Goal: Book appointment/travel/reservation

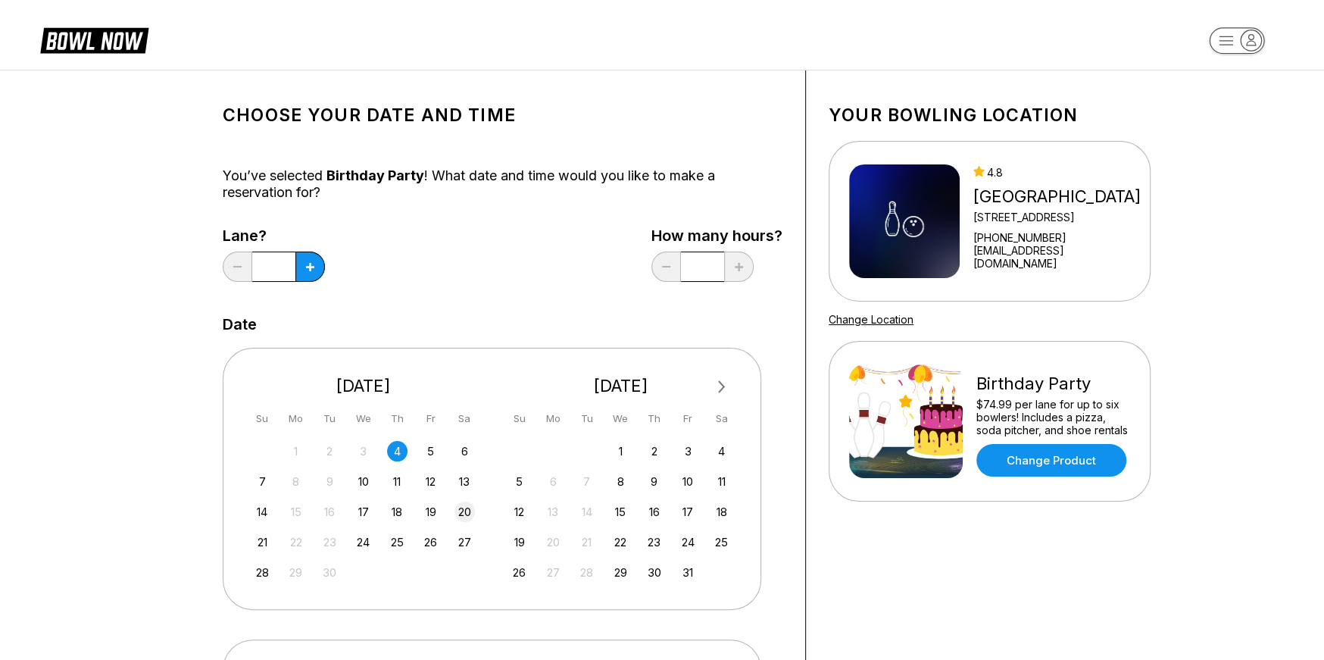
click at [469, 509] on div "20" at bounding box center [464, 511] width 20 height 20
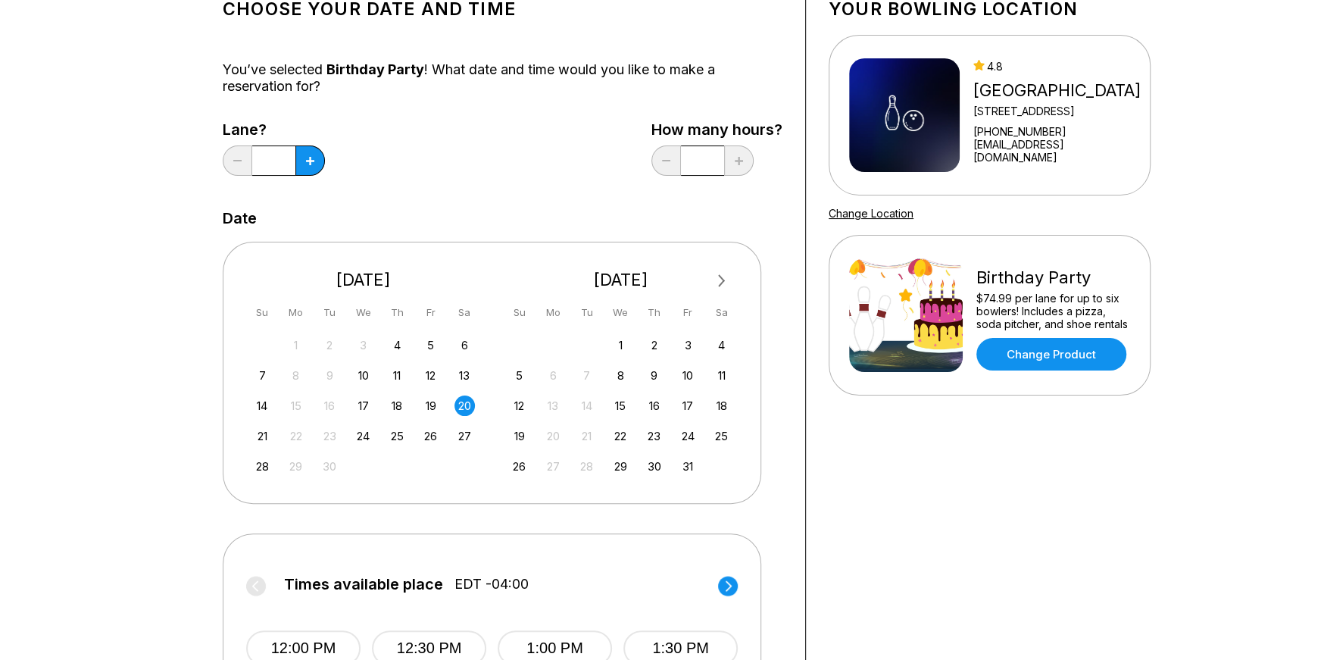
scroll to position [227, 0]
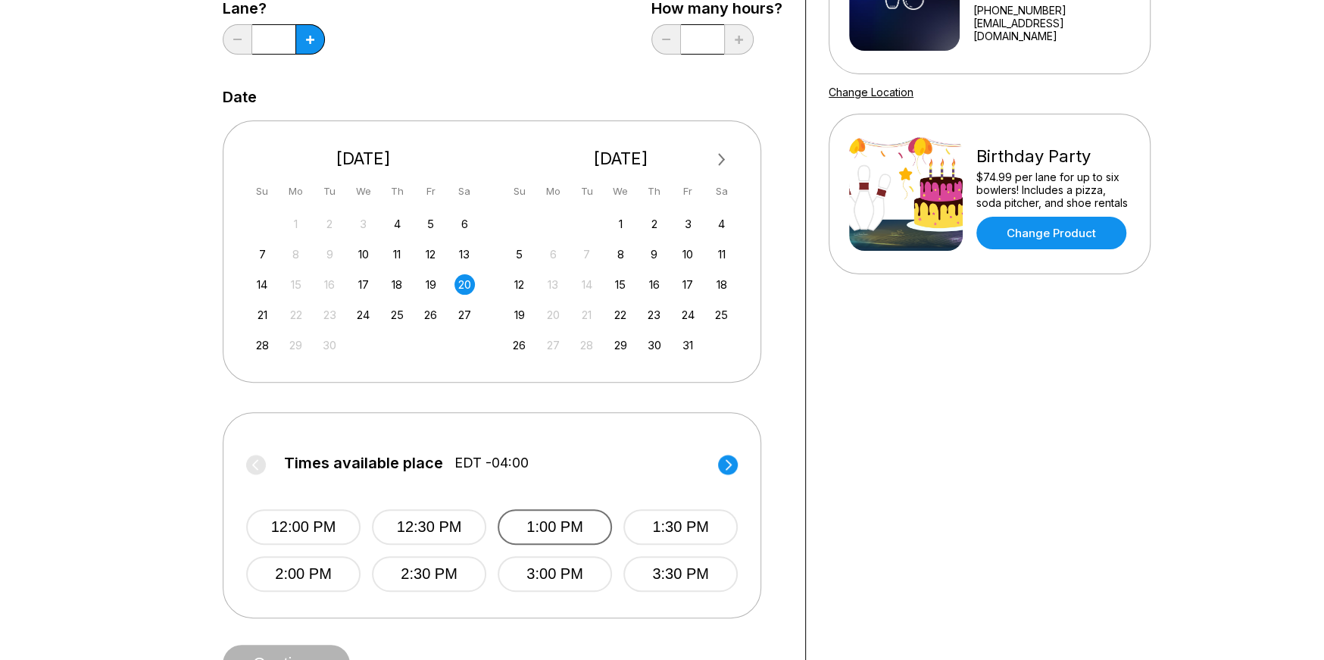
click at [538, 520] on button "1:00 PM" at bounding box center [555, 527] width 114 height 36
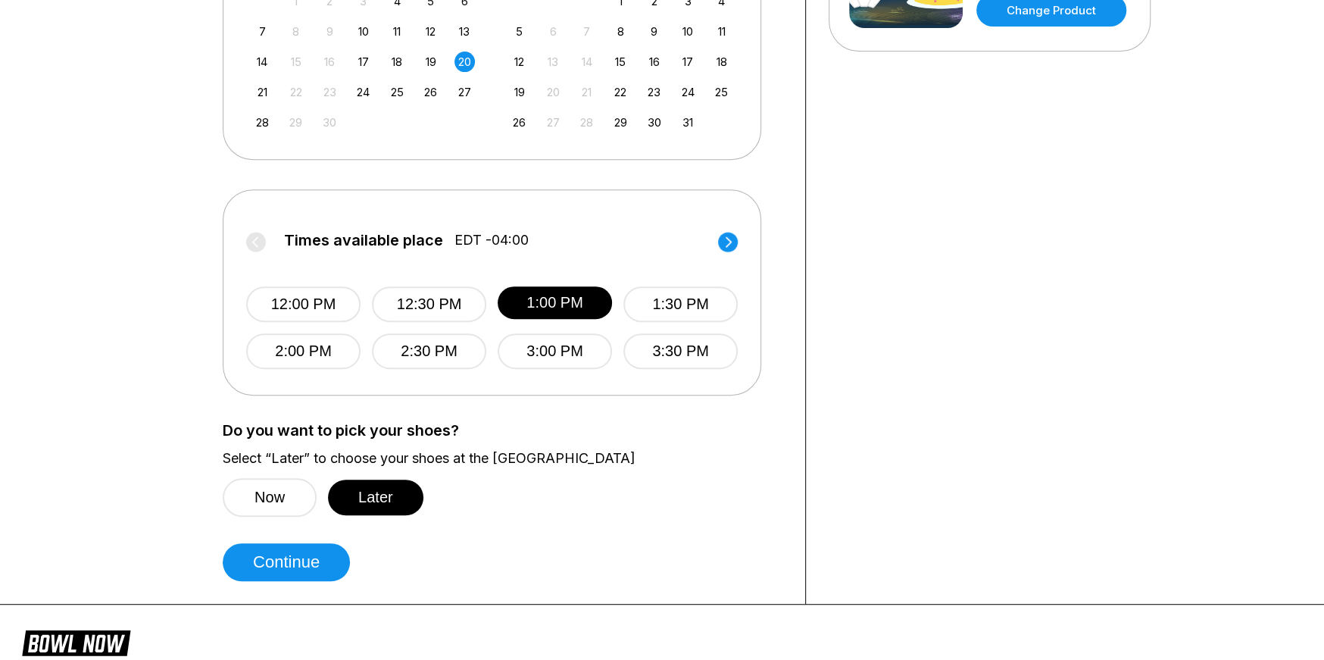
scroll to position [454, 0]
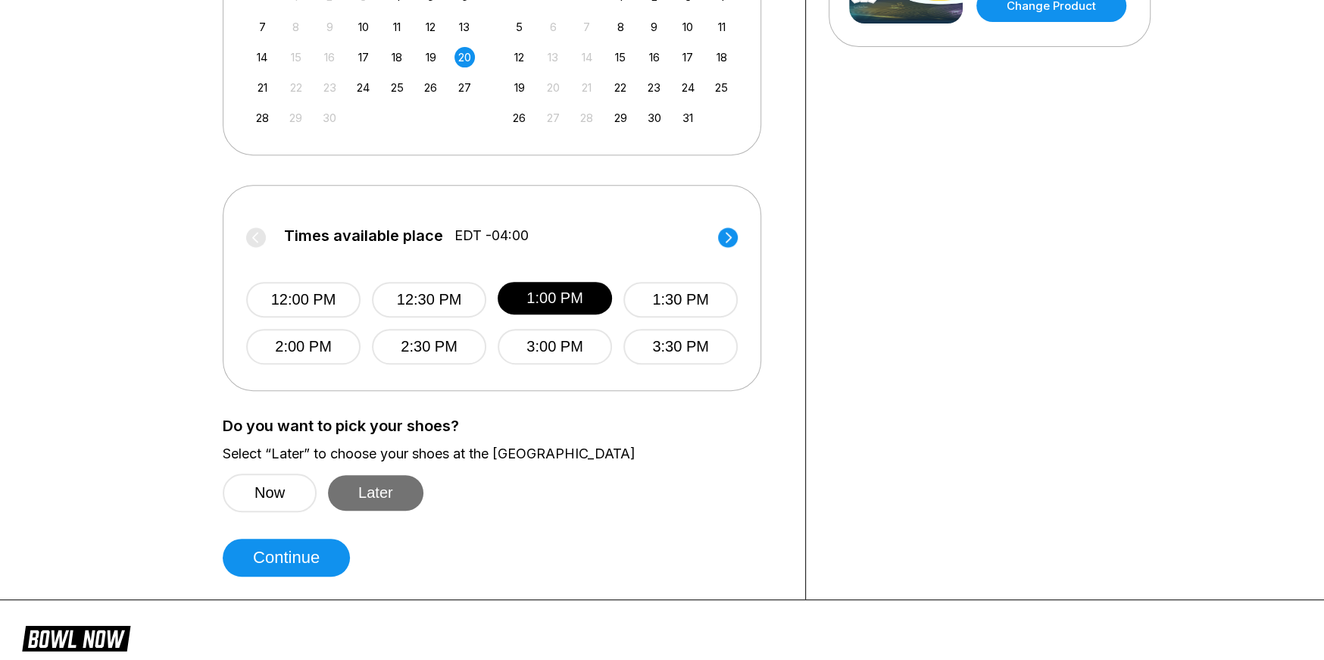
click at [382, 489] on button "Later" at bounding box center [375, 493] width 95 height 36
click at [302, 551] on button "Continue" at bounding box center [286, 557] width 127 height 38
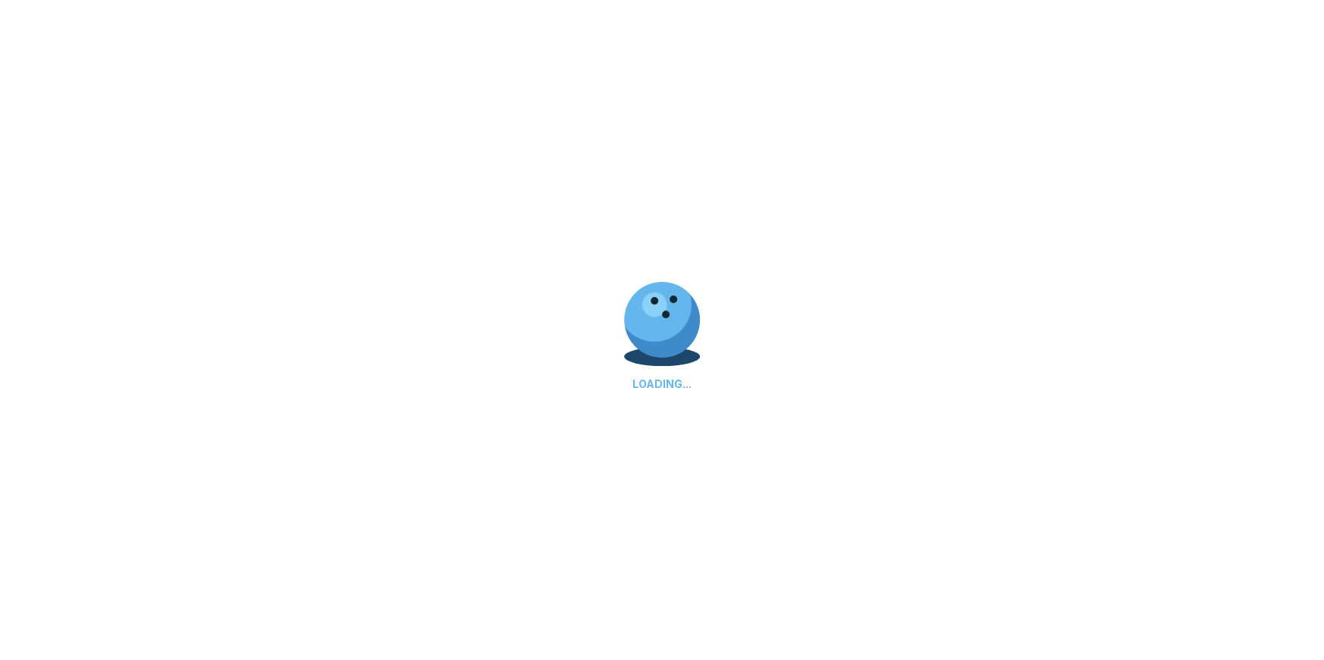
select select "**"
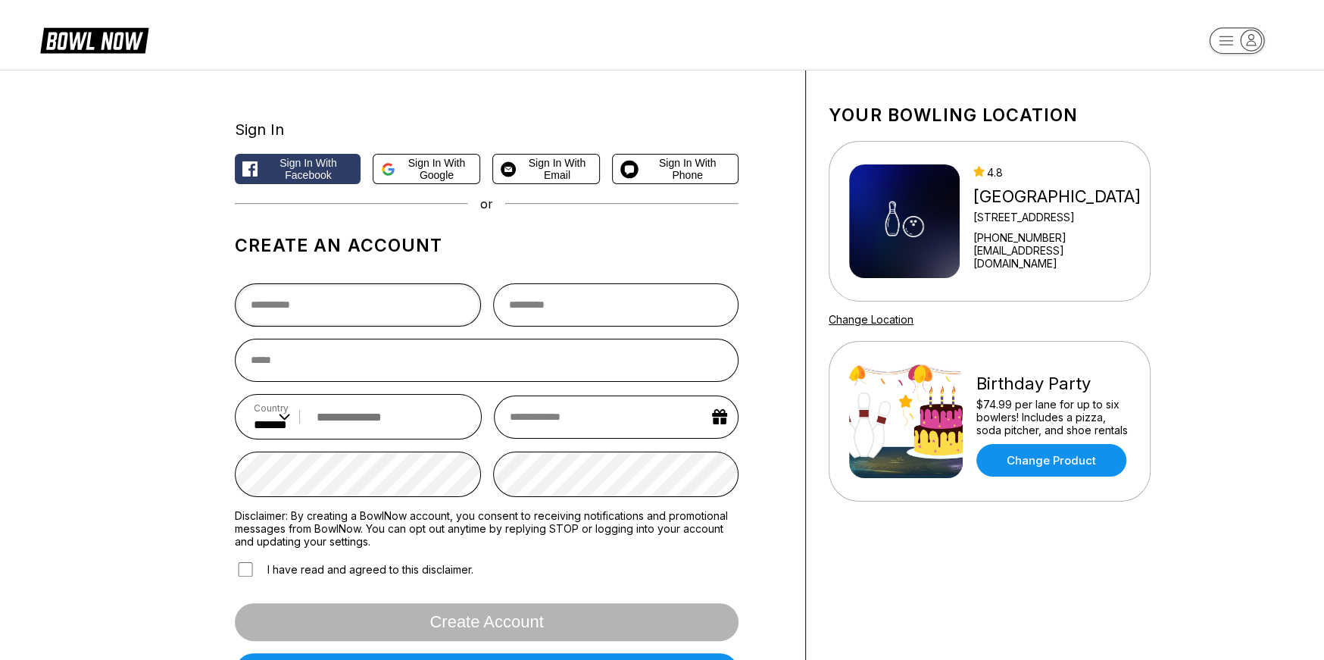
click at [370, 305] on input "text" at bounding box center [358, 304] width 246 height 43
type input "*****"
type input "******"
type input "**********"
click at [353, 417] on input "tel" at bounding box center [386, 417] width 154 height 28
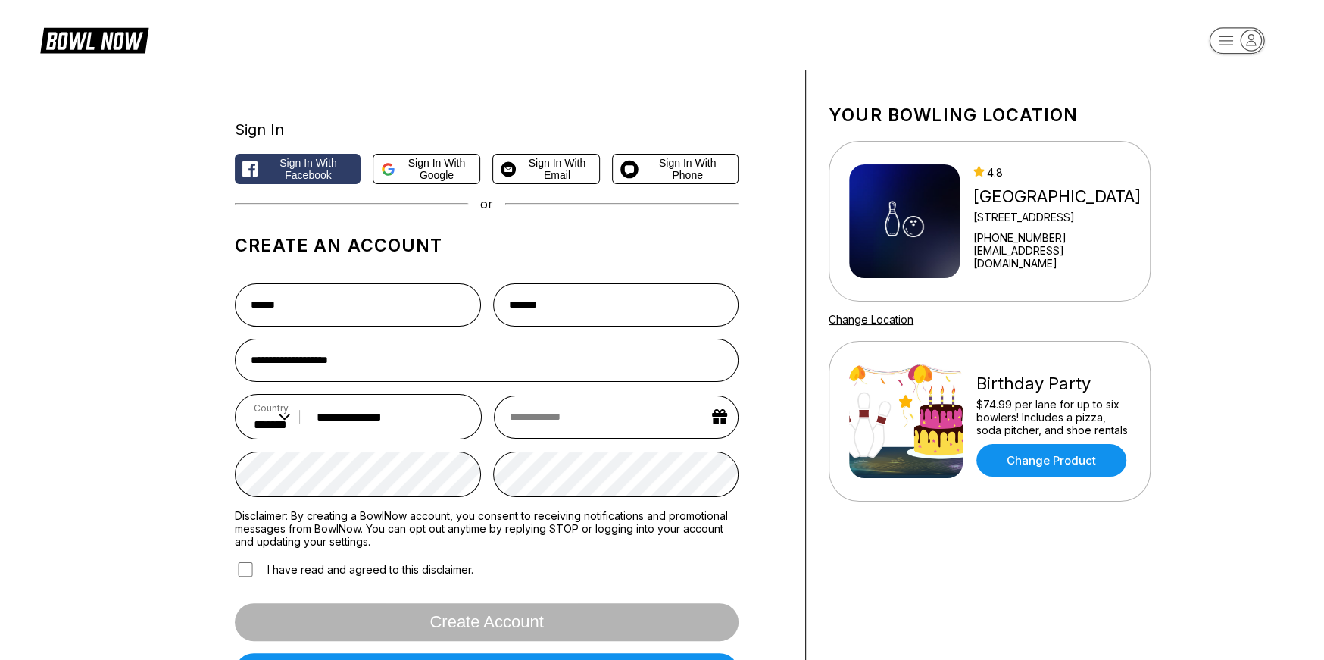
type input "**********"
click at [719, 422] on input "text" at bounding box center [616, 416] width 245 height 43
select select "*"
select select "****"
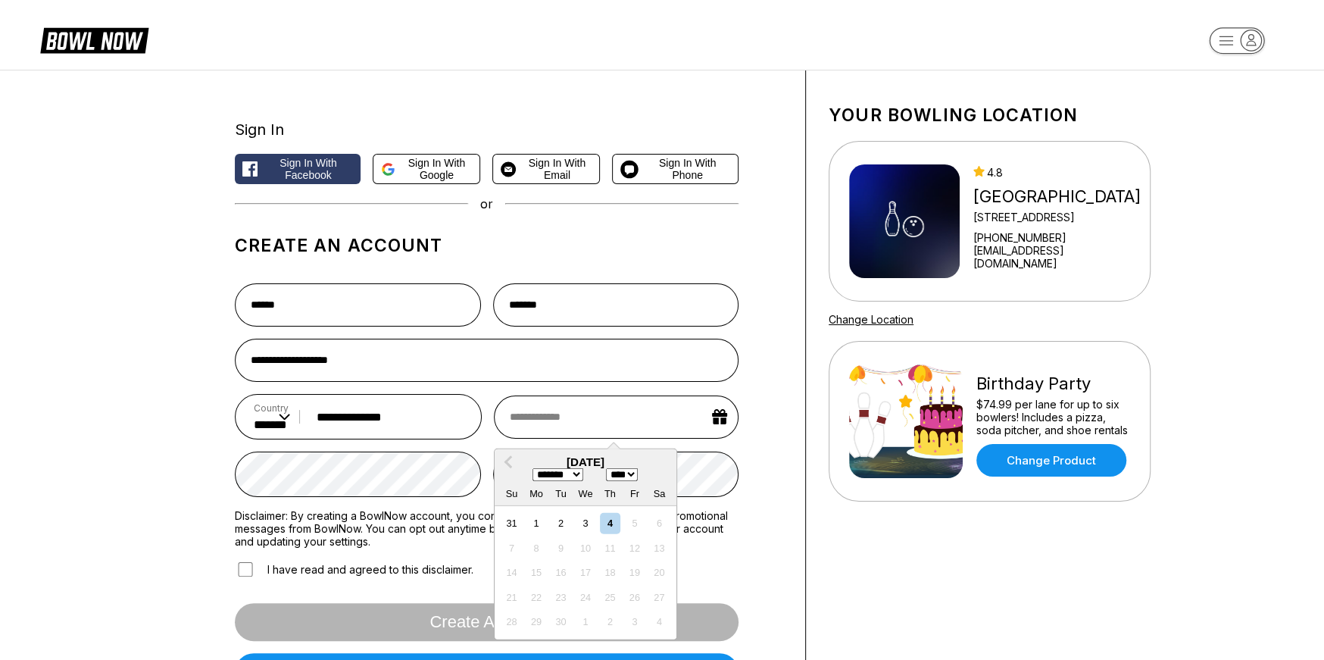
click at [570, 476] on select "******* ******** ***** ***** *** **** **** ****** ********* ******* ******** **…" at bounding box center [557, 474] width 51 height 13
select select "*"
click at [532, 469] on select "******* ******** ***** ***** *** **** **** ****** ********* ******* ******** **…" at bounding box center [557, 474] width 51 height 13
click at [621, 479] on select "**** **** **** **** **** **** **** **** **** **** **** **** **** **** **** ****…" at bounding box center [622, 474] width 32 height 13
click at [638, 478] on select "**** **** **** **** **** **** **** **** **** **** **** **** **** **** **** ****…" at bounding box center [622, 474] width 32 height 13
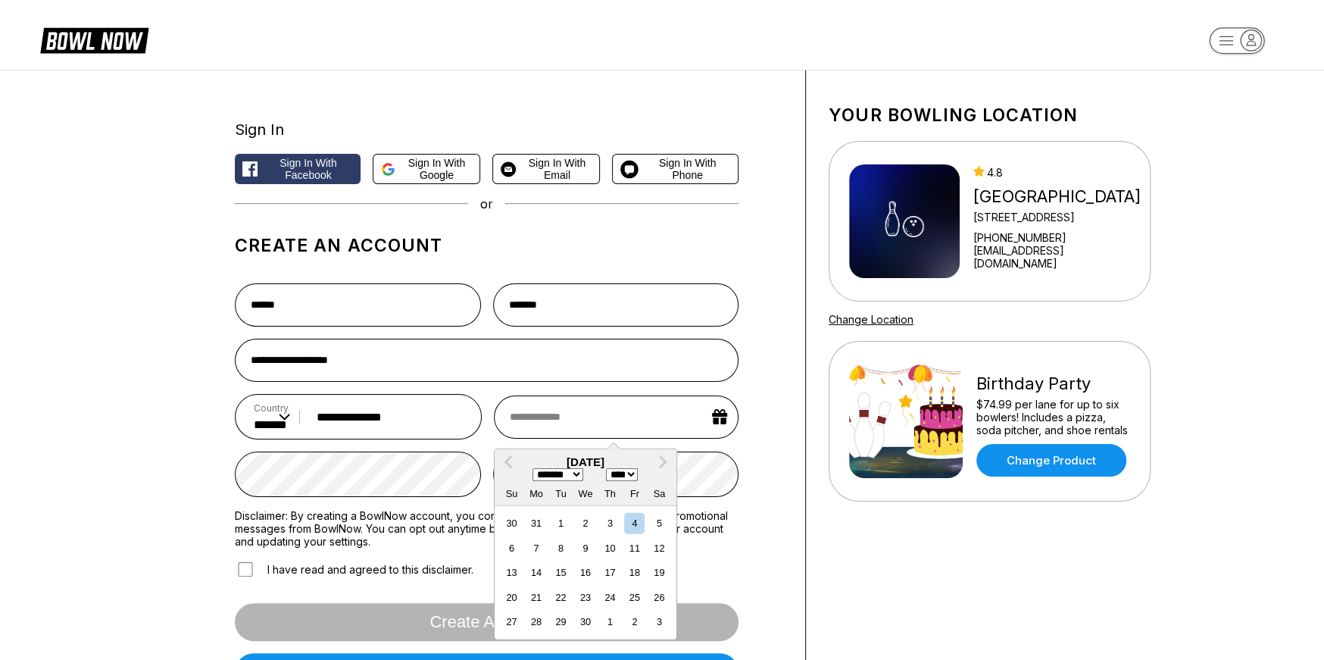
click at [636, 476] on select "**** **** **** **** **** **** **** **** **** **** **** **** **** **** **** ****…" at bounding box center [622, 474] width 32 height 13
select select "****"
click at [610, 469] on select "**** **** **** **** **** **** **** **** **** **** **** **** **** **** **** ****…" at bounding box center [622, 474] width 32 height 13
click at [658, 600] on div "28" at bounding box center [659, 597] width 20 height 20
type input "**********"
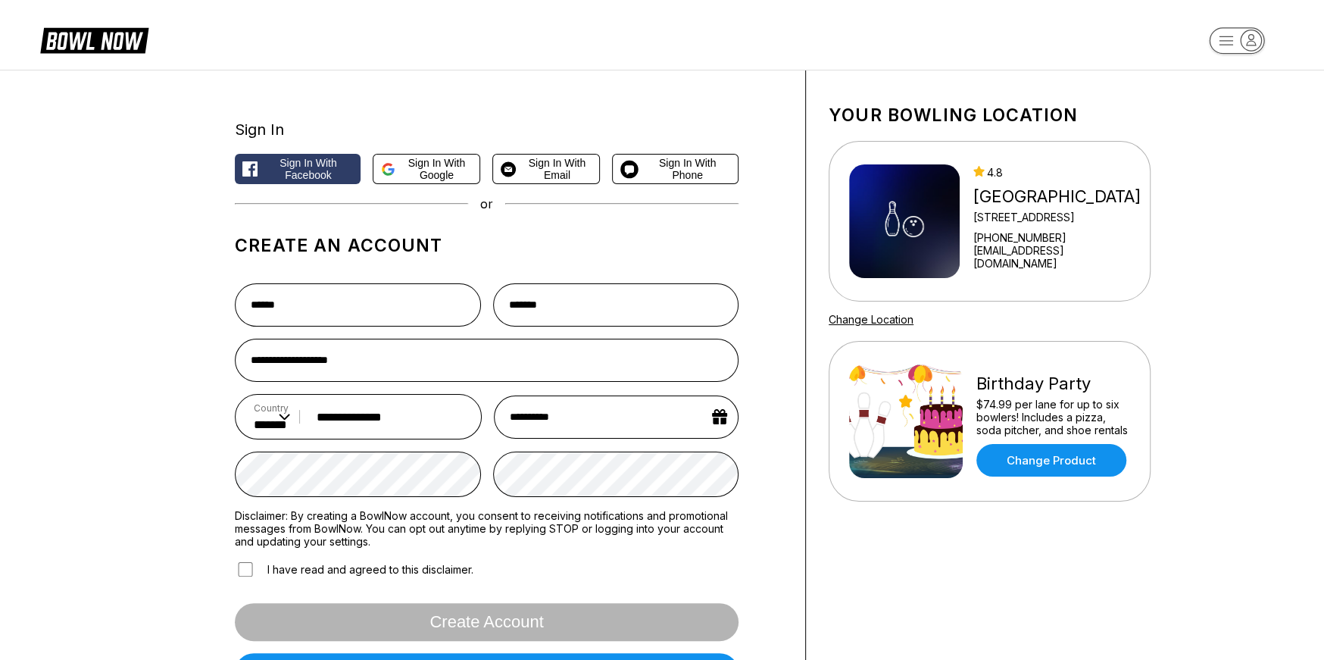
click at [901, 588] on div "Your bowling location 4.8 Midway Berkeley Springs 4909 Valley Rd +13042581815 t…" at bounding box center [989, 403] width 367 height 667
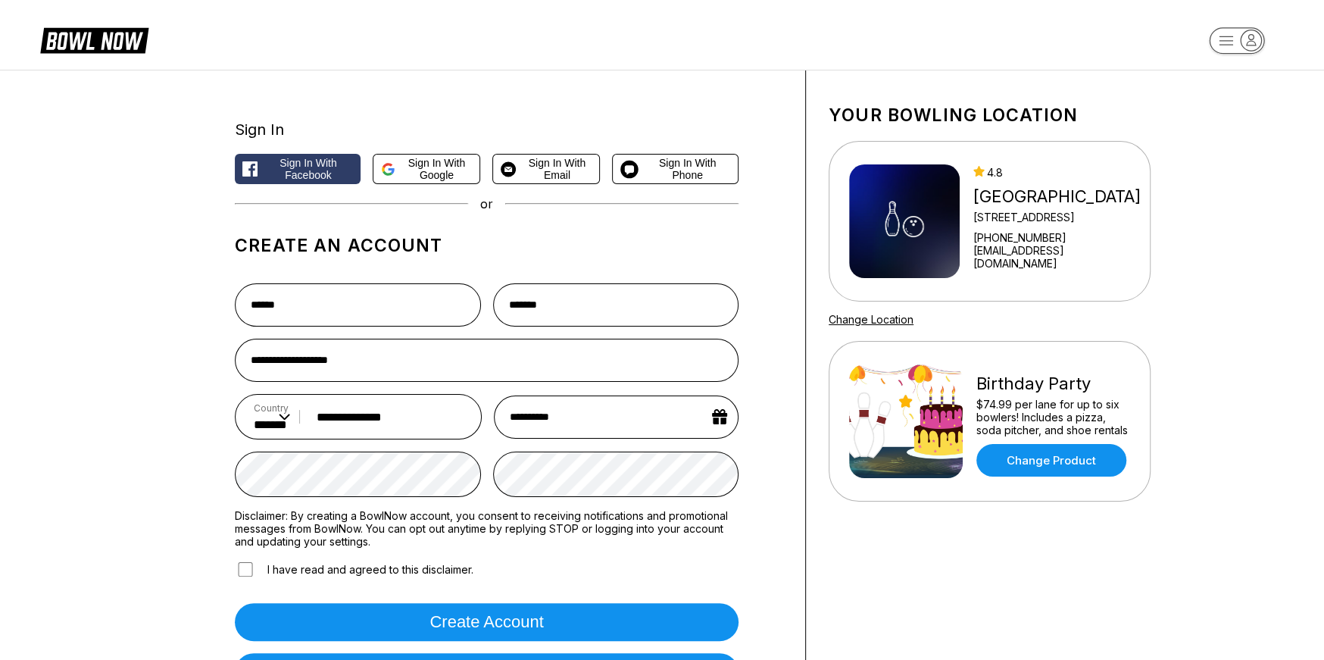
scroll to position [76, 0]
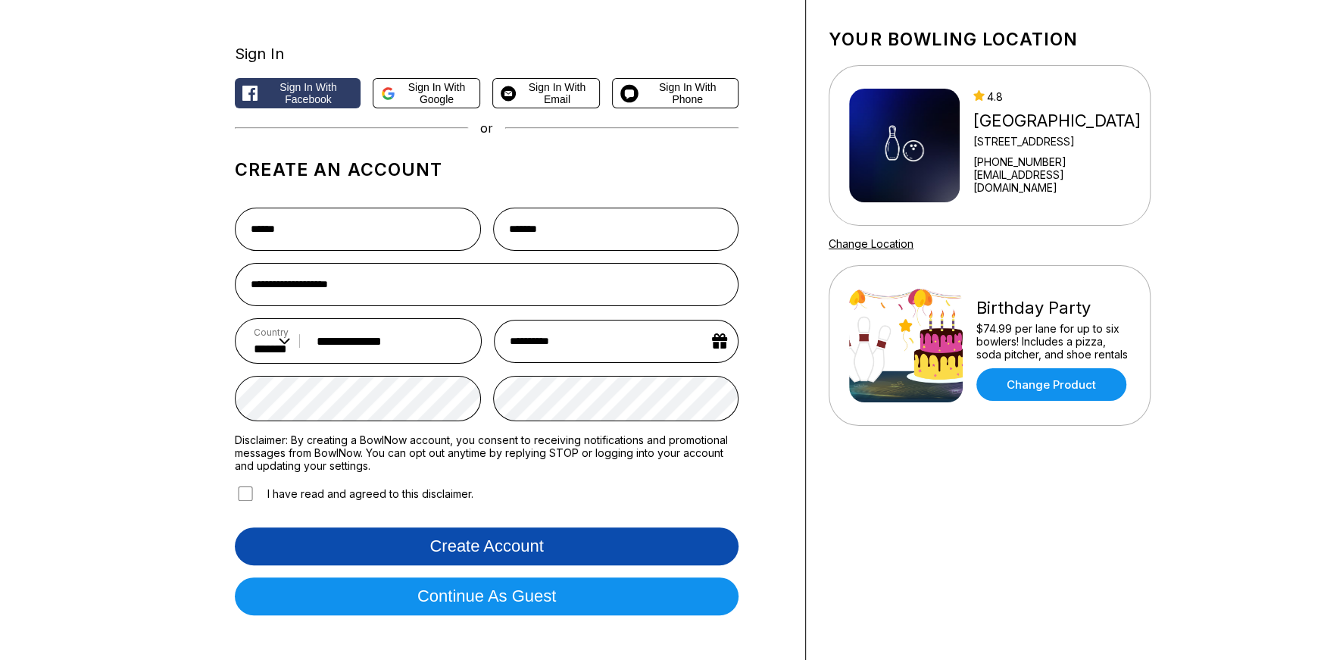
click at [390, 541] on button "Create account" at bounding box center [487, 546] width 504 height 38
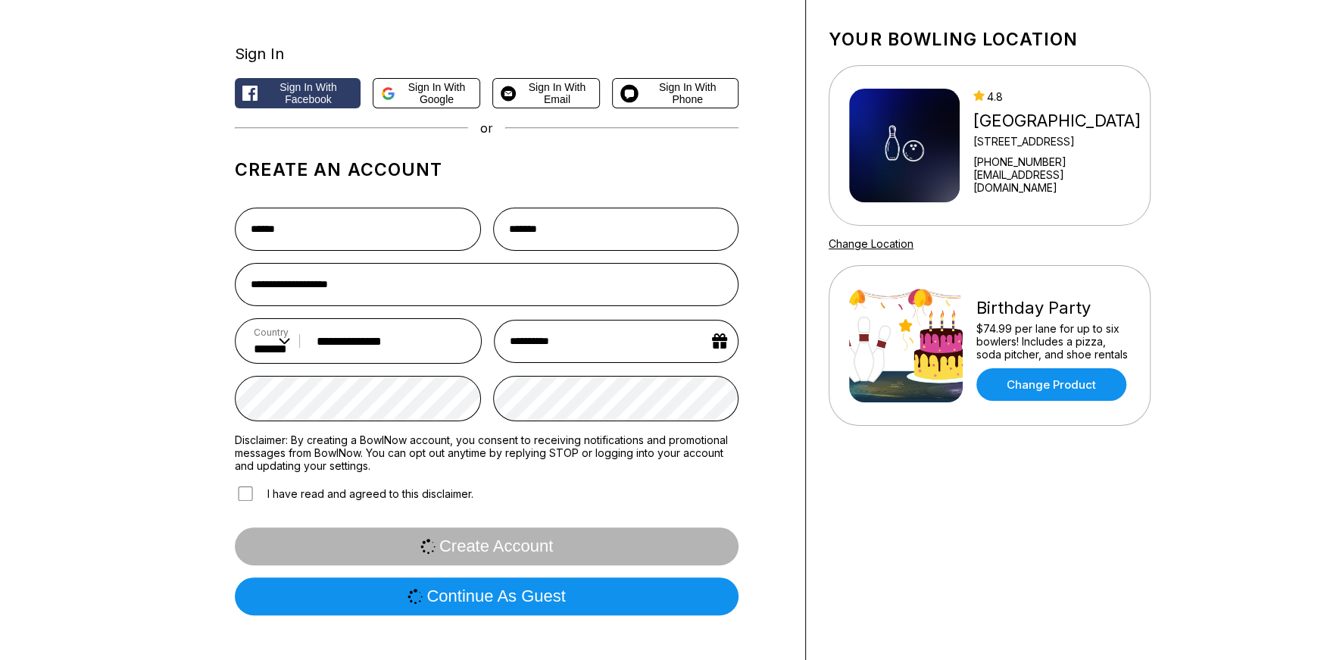
scroll to position [0, 0]
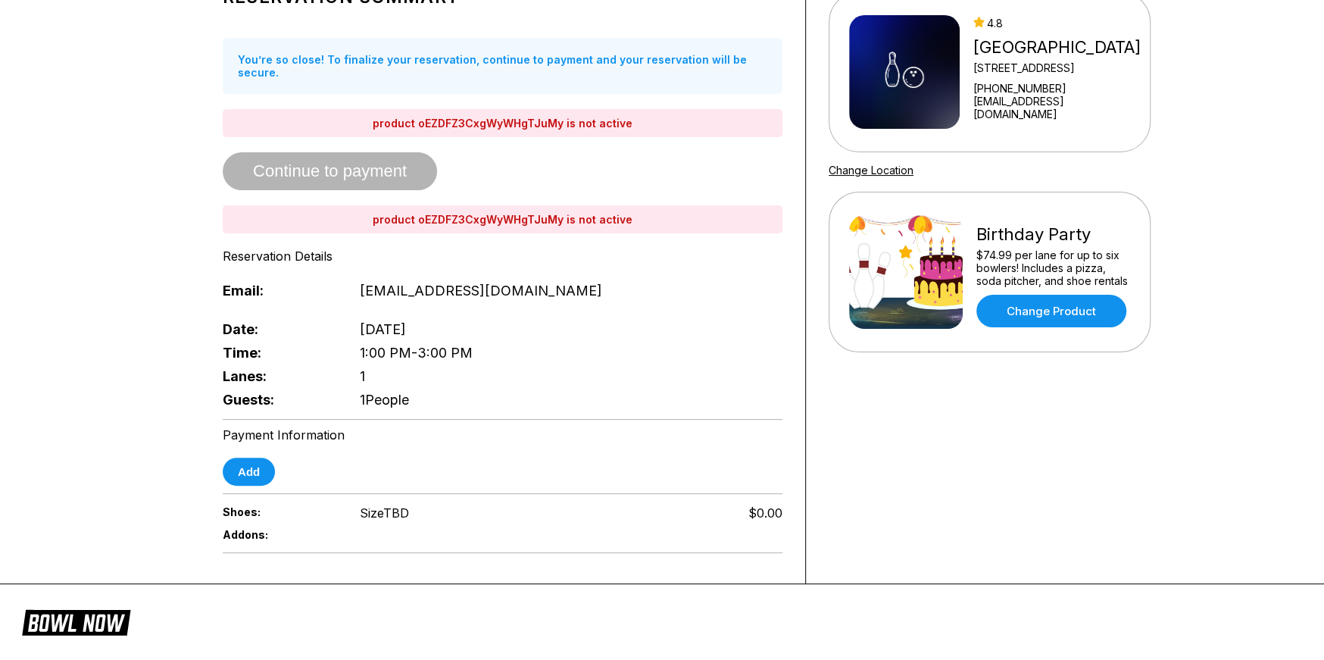
scroll to position [151, 0]
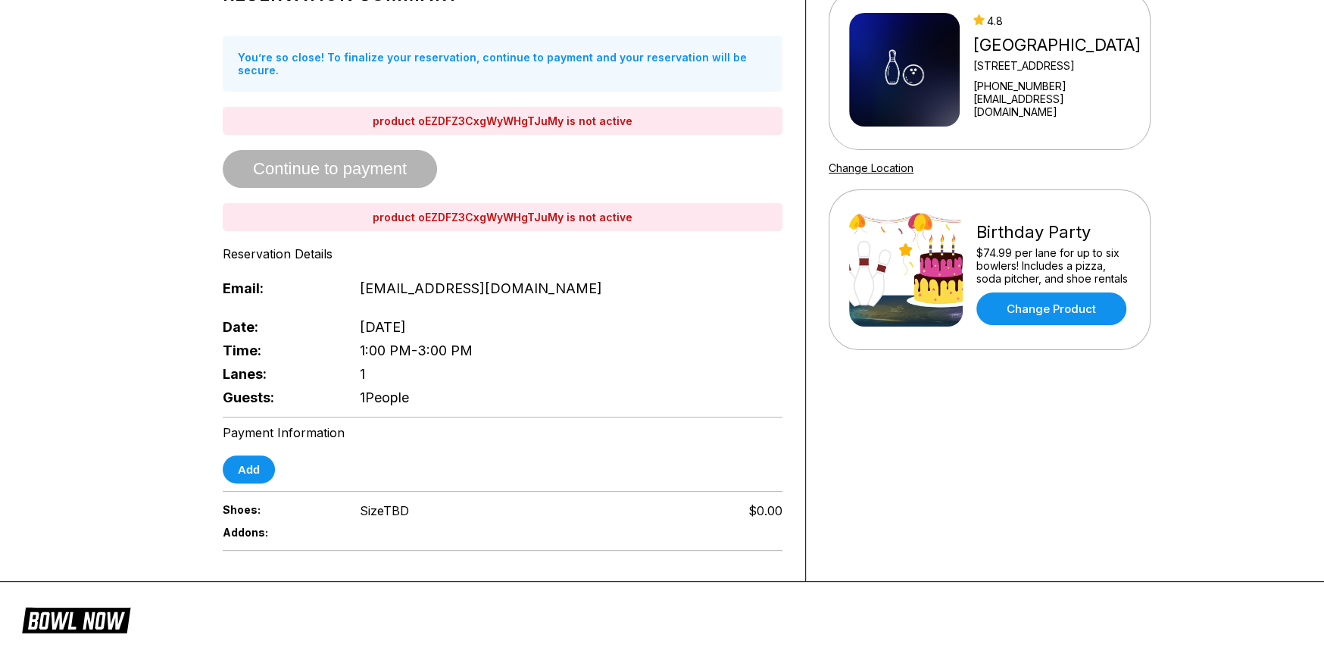
click at [351, 162] on span "Continue to payment" at bounding box center [330, 169] width 214 height 15
click at [251, 460] on button "Add" at bounding box center [249, 469] width 52 height 28
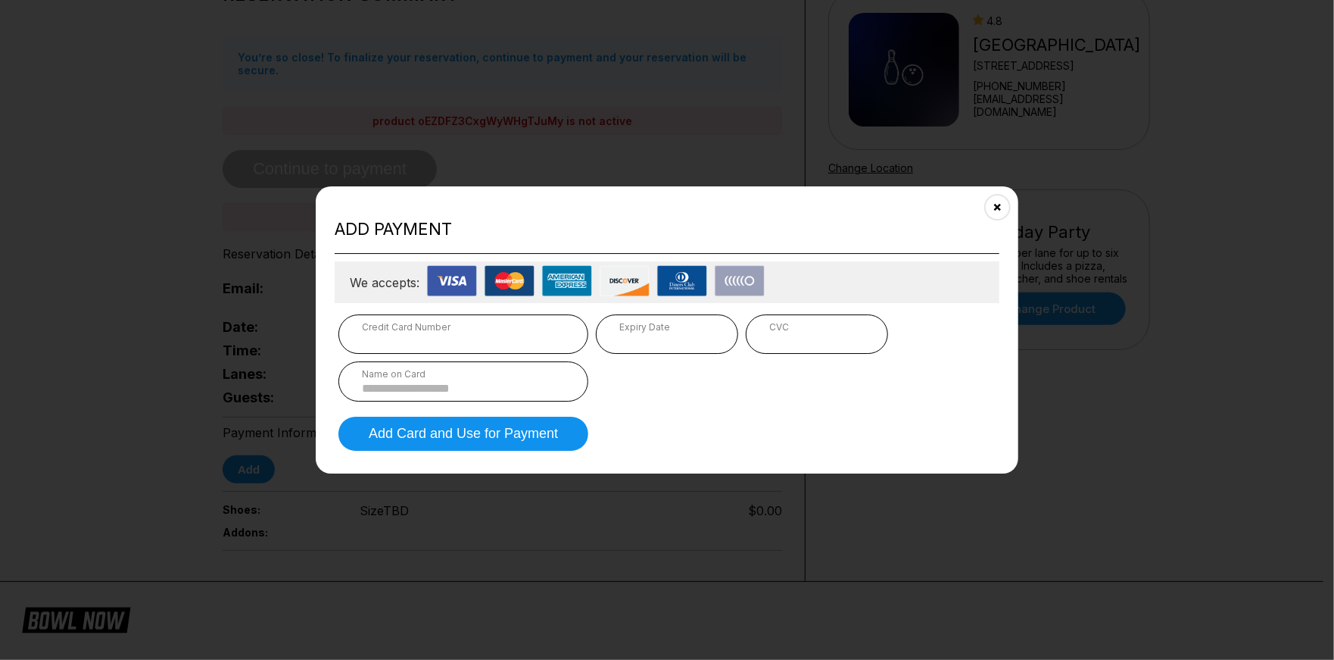
click at [411, 384] on input at bounding box center [463, 388] width 203 height 13
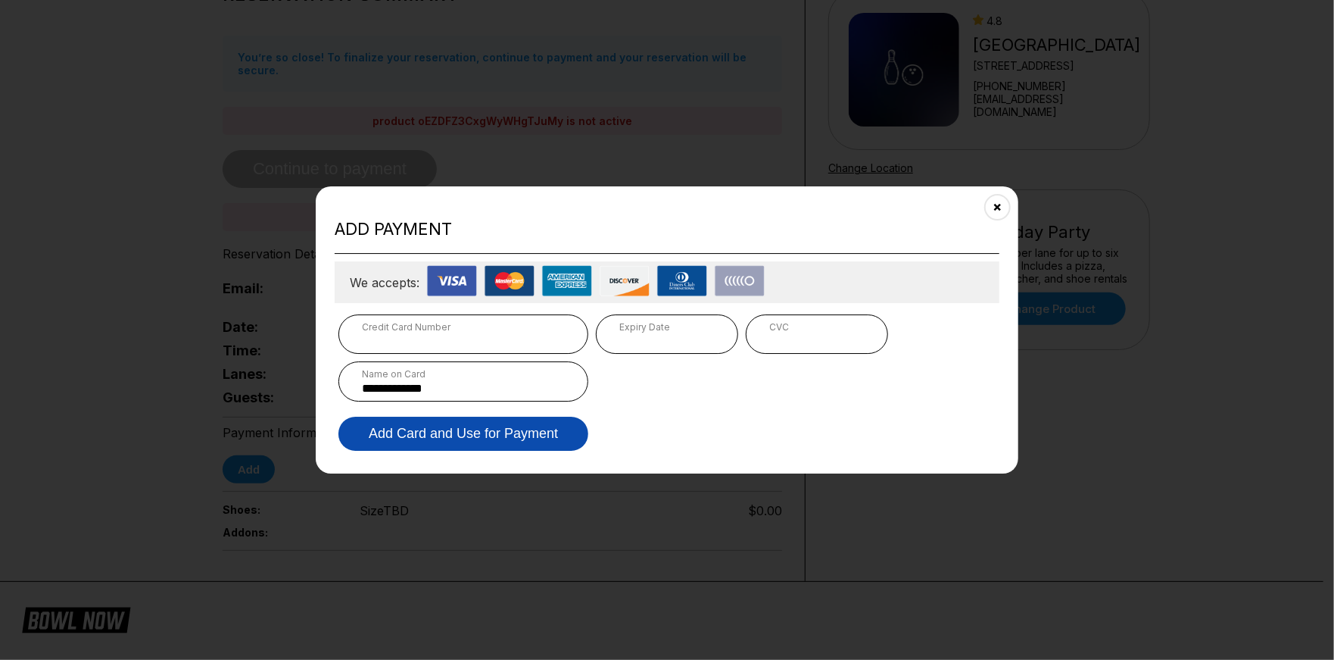
type input "**********"
click at [460, 431] on button "Add Card and Use for Payment" at bounding box center [464, 434] width 250 height 34
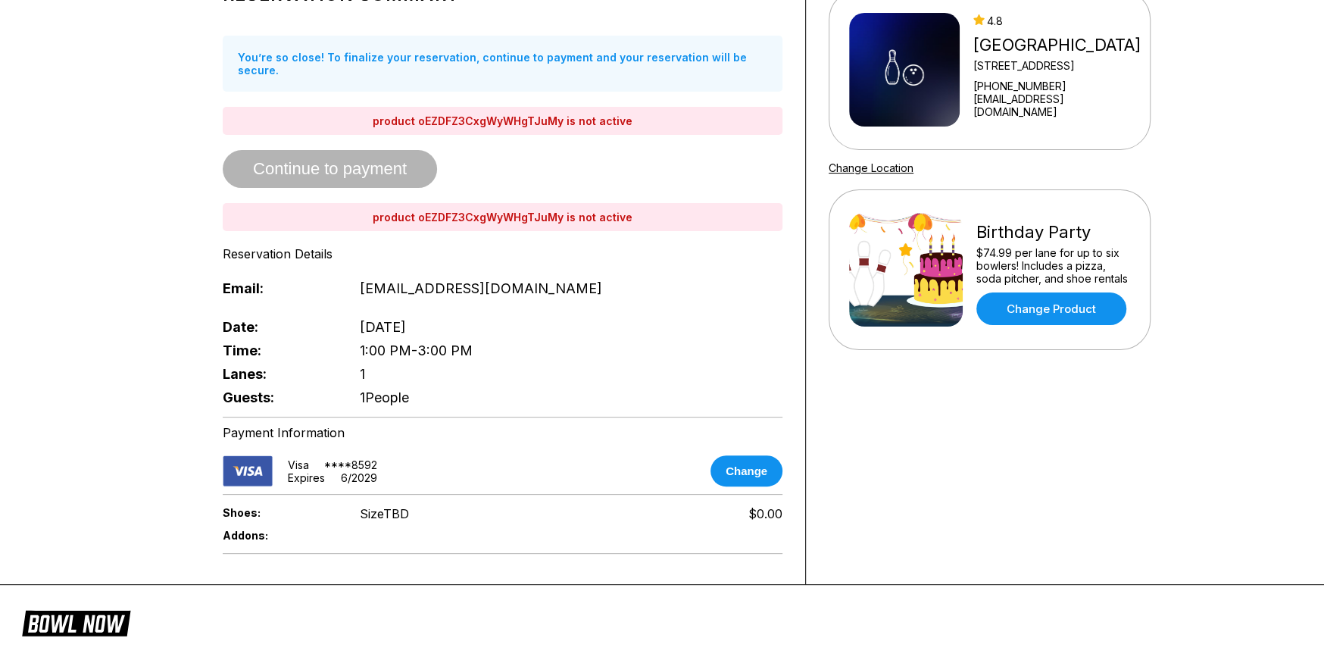
click at [369, 148] on div "Reservation Summary You’re so close! To finalize your reservation, continue to …" at bounding box center [503, 191] width 560 height 436
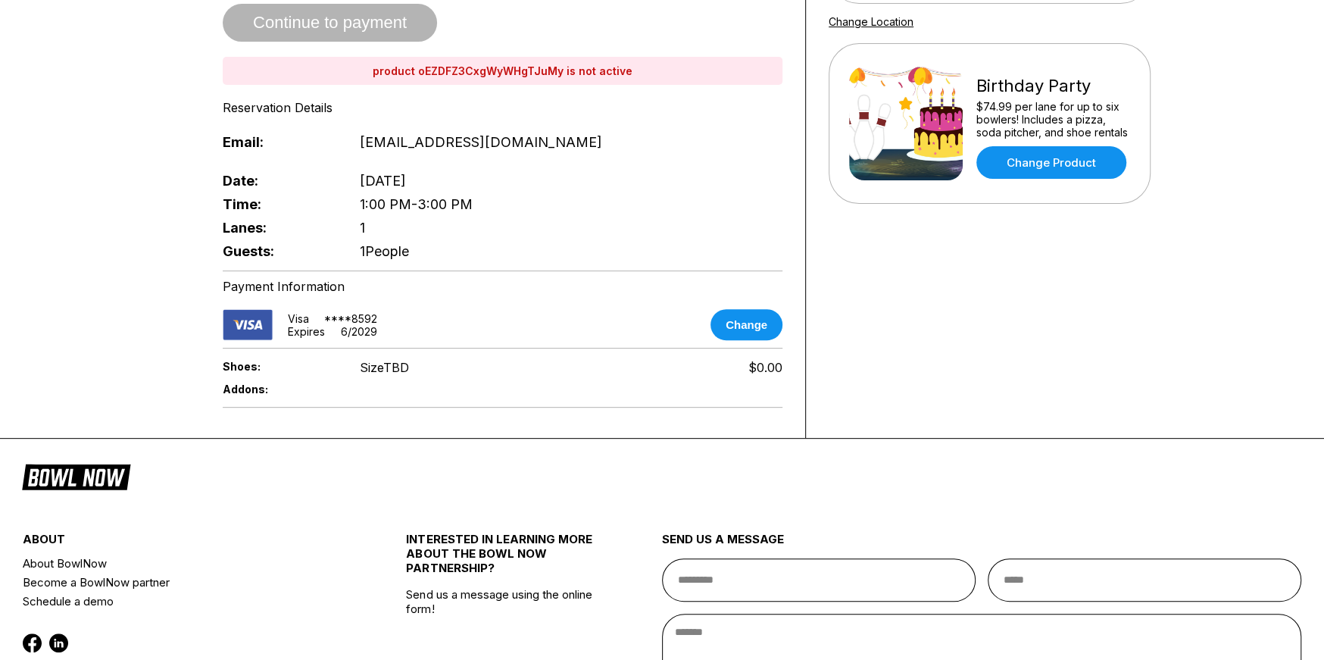
scroll to position [227, 0]
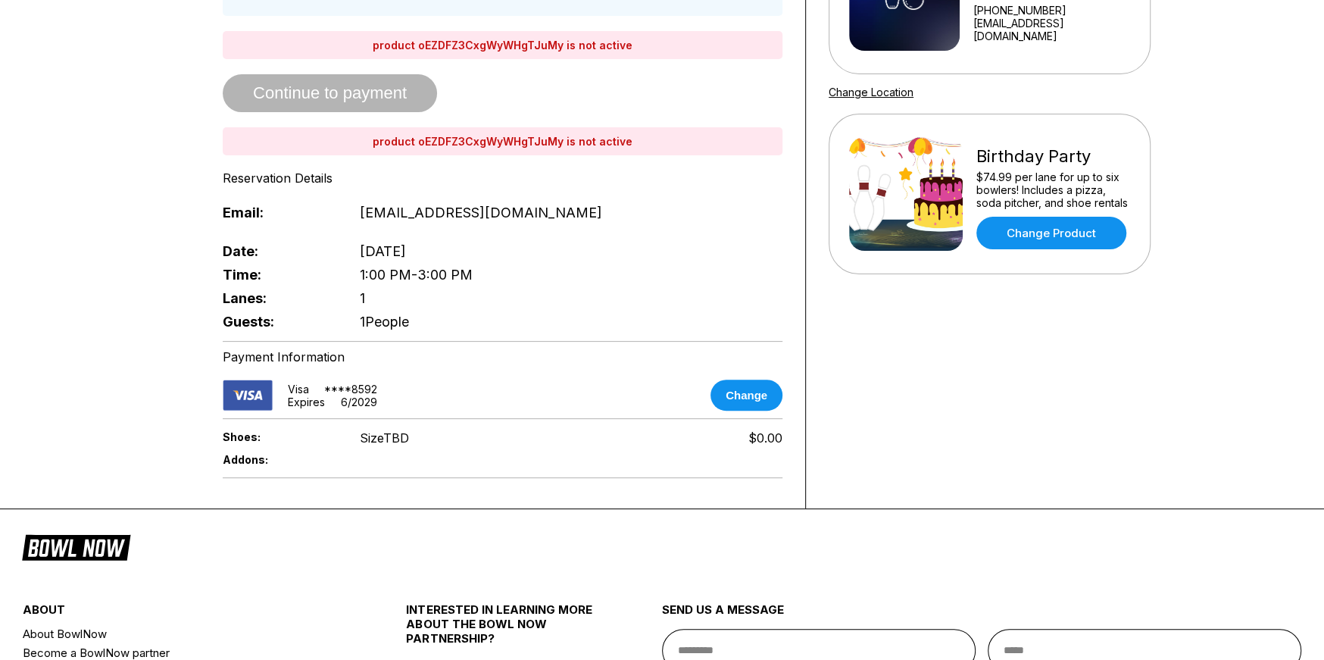
click at [325, 86] on div "Reservation Summary You’re so close! To finalize your reservation, continue to …" at bounding box center [503, 115] width 560 height 436
click at [325, 85] on div "Reservation Summary You’re so close! To finalize your reservation, continue to …" at bounding box center [503, 115] width 560 height 436
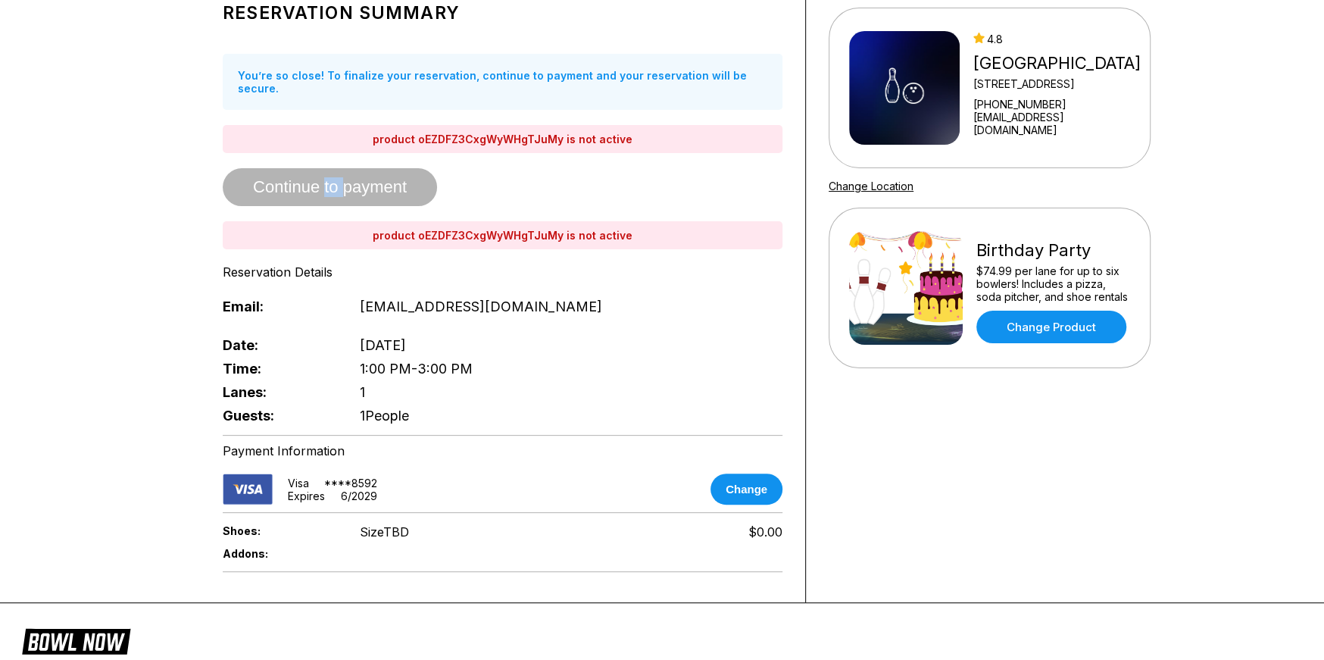
scroll to position [0, 0]
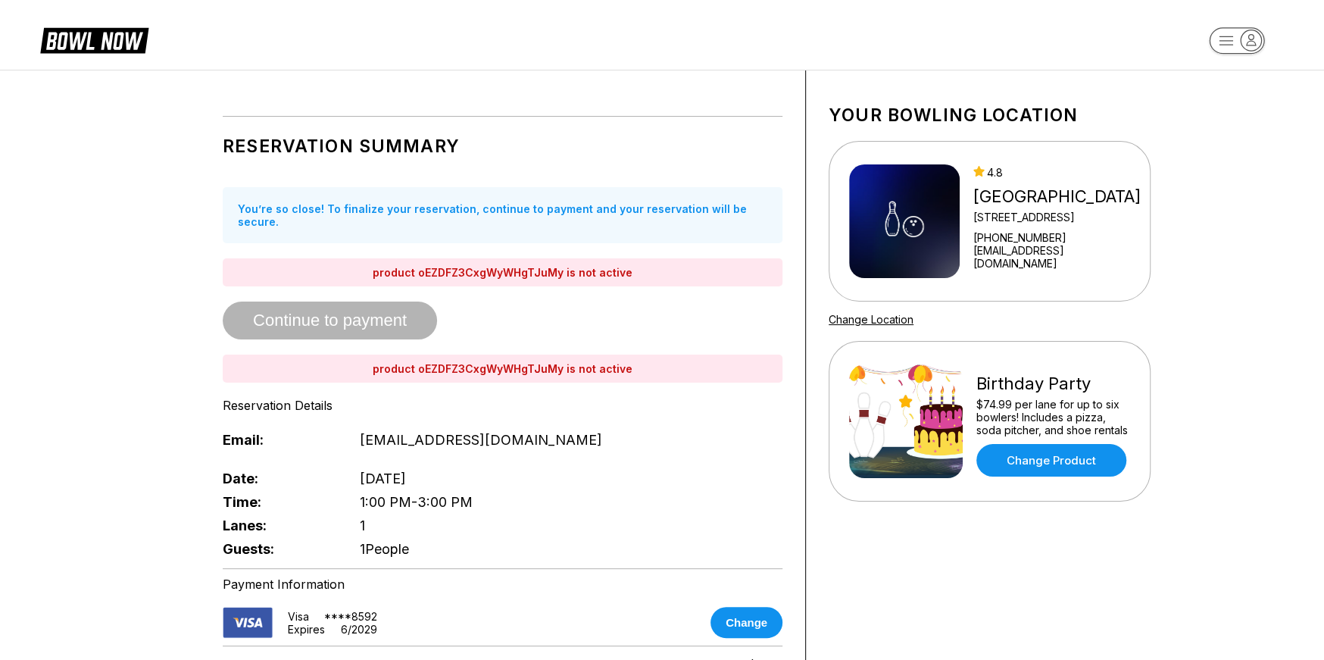
click at [470, 277] on div "Reservation Summary You’re so close! To finalize your reservation, continue to …" at bounding box center [503, 342] width 560 height 436
click at [470, 276] on div "Reservation Summary You’re so close! To finalize your reservation, continue to …" at bounding box center [503, 342] width 560 height 436
click at [669, 398] on div "Reservation Details" at bounding box center [503, 405] width 560 height 15
click at [1026, 465] on link "Change Product" at bounding box center [1051, 460] width 150 height 33
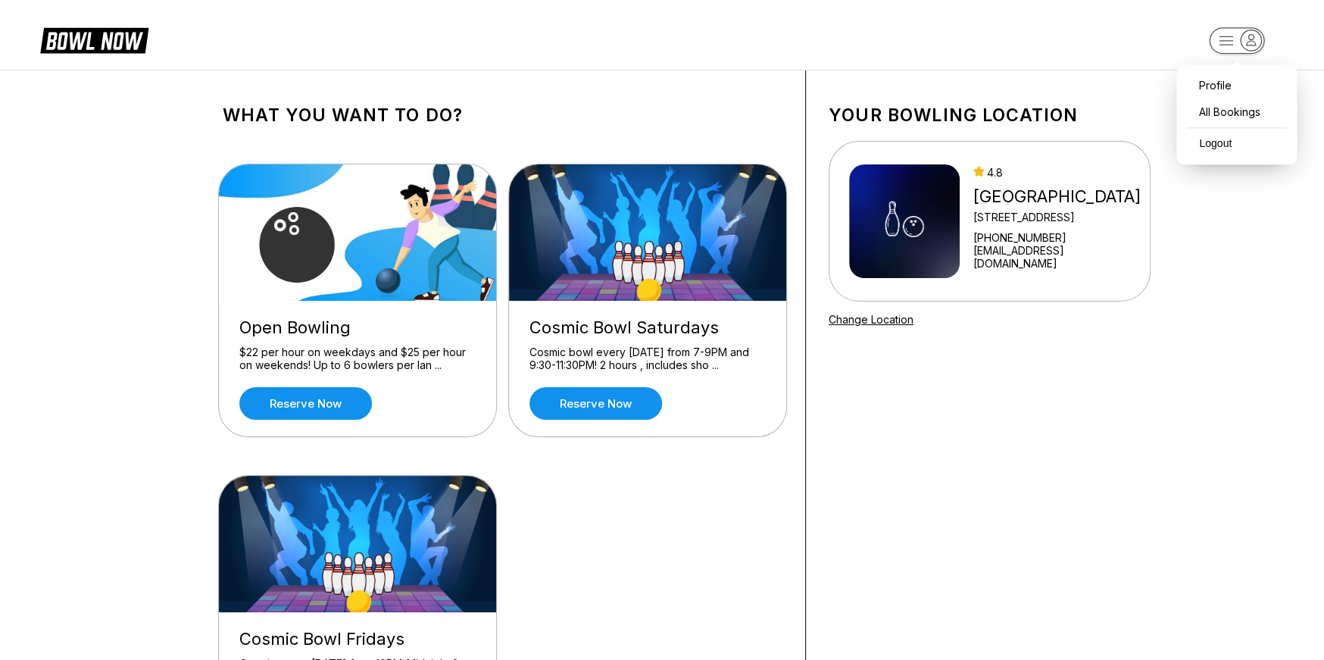
click at [1230, 39] on rect "button" at bounding box center [1236, 40] width 55 height 27
click at [1207, 76] on div "Profile" at bounding box center [1236, 85] width 105 height 27
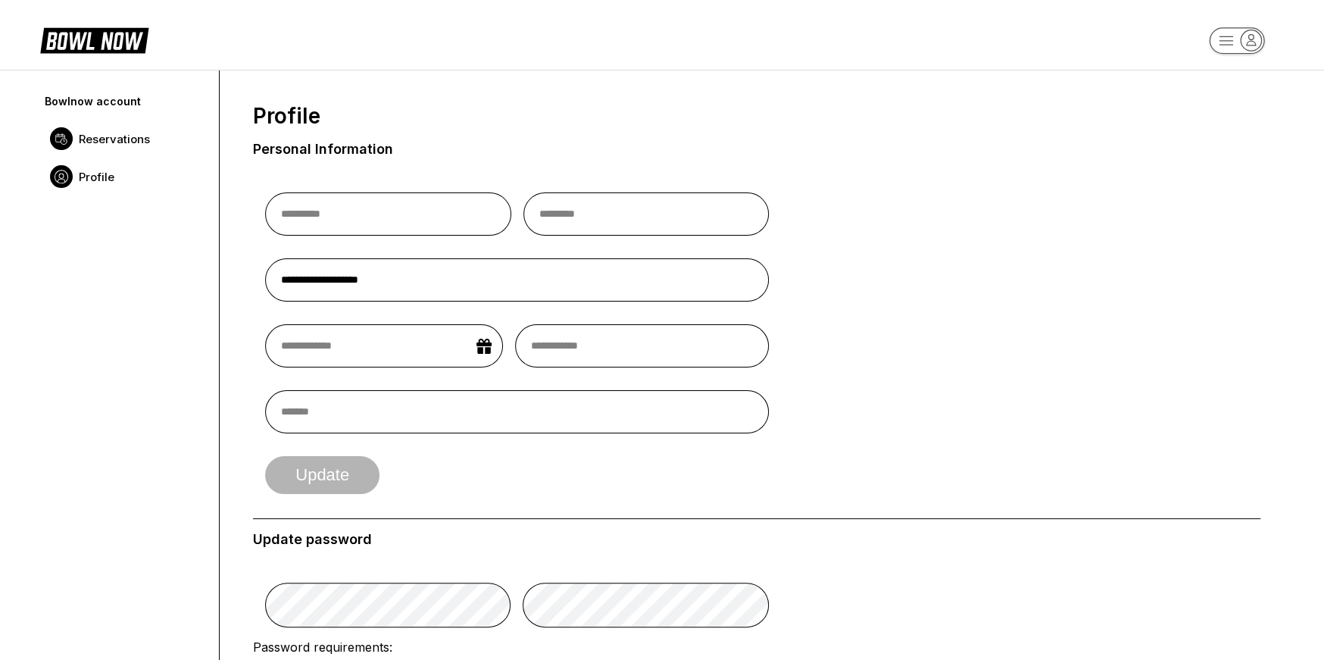
click at [130, 145] on link "Reservations" at bounding box center [124, 139] width 164 height 38
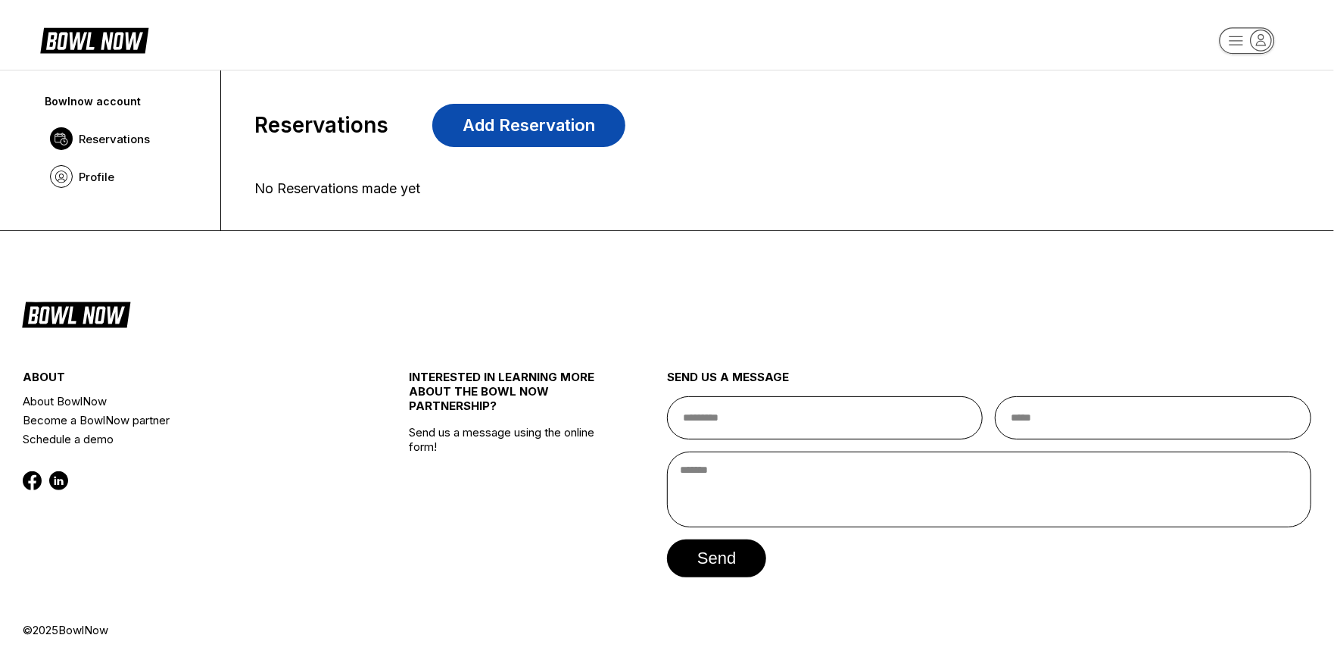
click at [562, 106] on link "Add Reservation" at bounding box center [528, 125] width 193 height 43
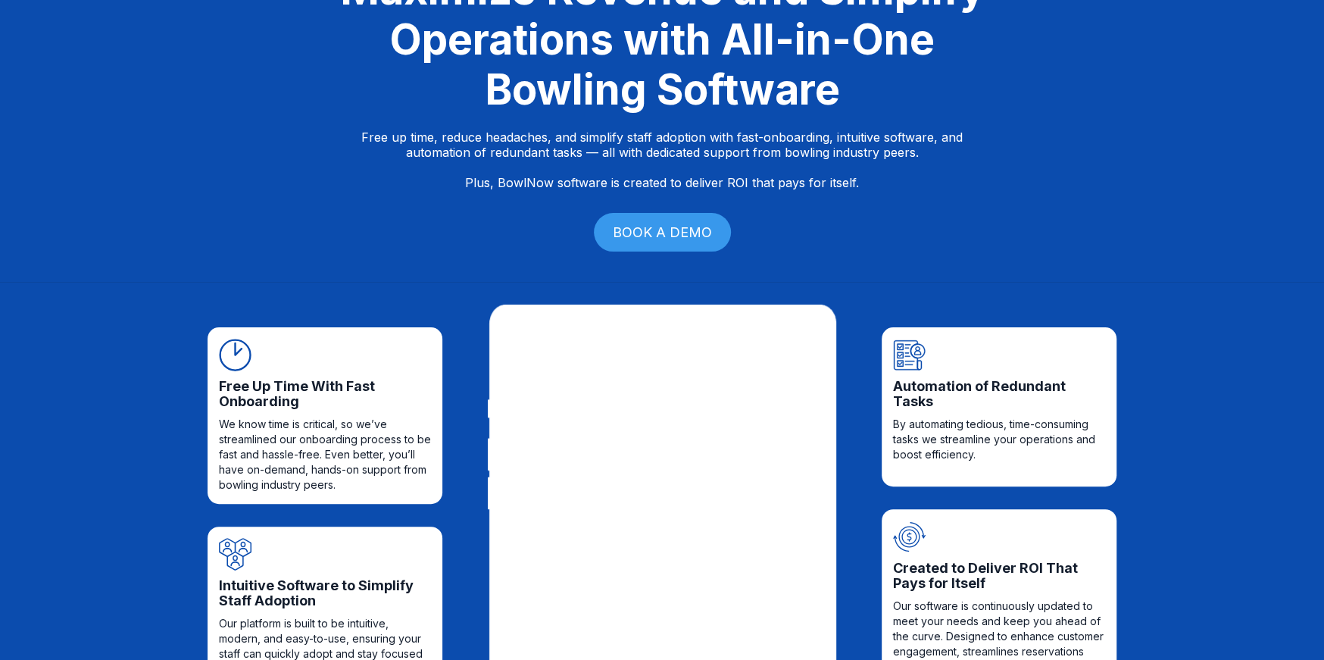
scroll to position [76, 0]
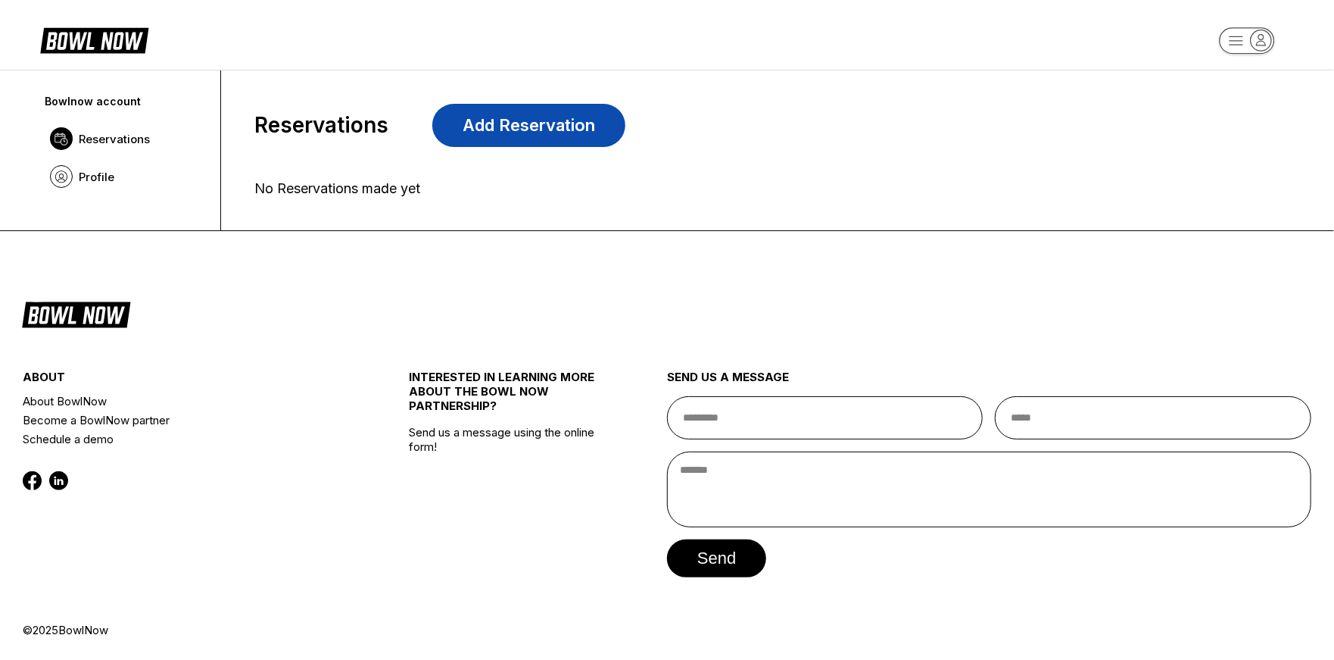
click at [548, 133] on link "Add Reservation" at bounding box center [528, 125] width 193 height 43
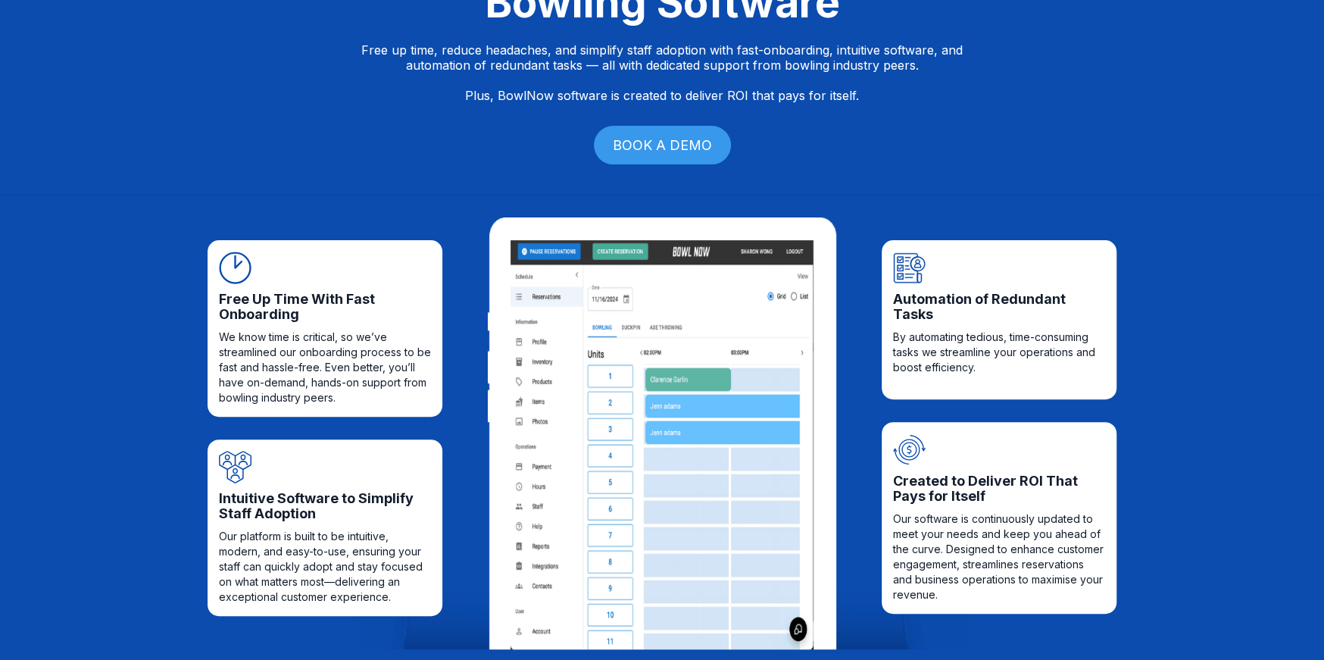
scroll to position [227, 0]
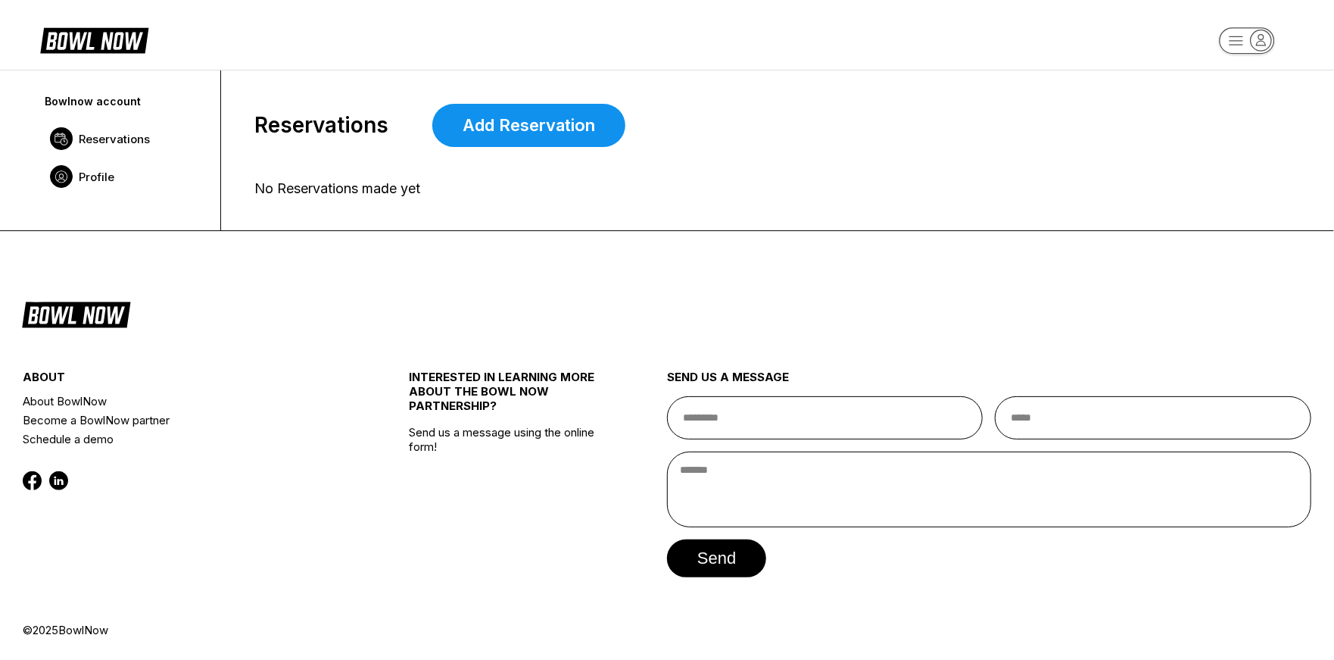
click at [106, 177] on span "Profile" at bounding box center [97, 177] width 36 height 14
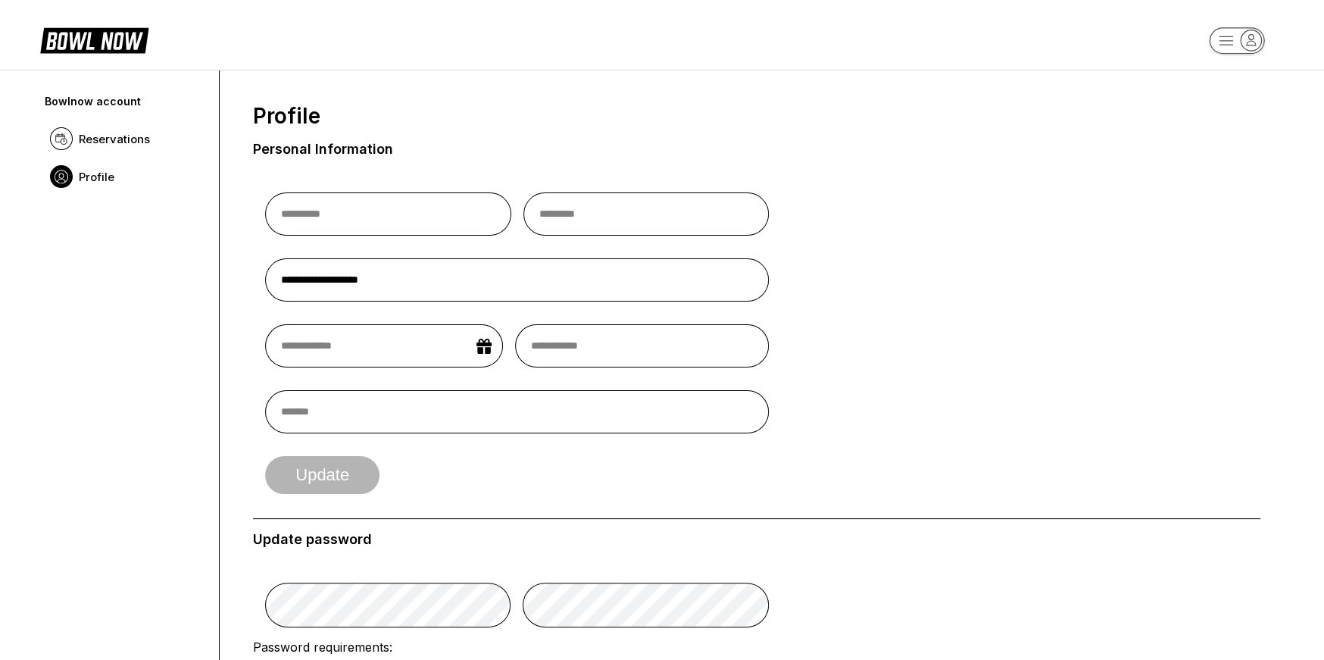
click at [1252, 42] on icon "button" at bounding box center [1251, 40] width 20 height 20
click at [1222, 88] on div "Profile" at bounding box center [1236, 85] width 105 height 27
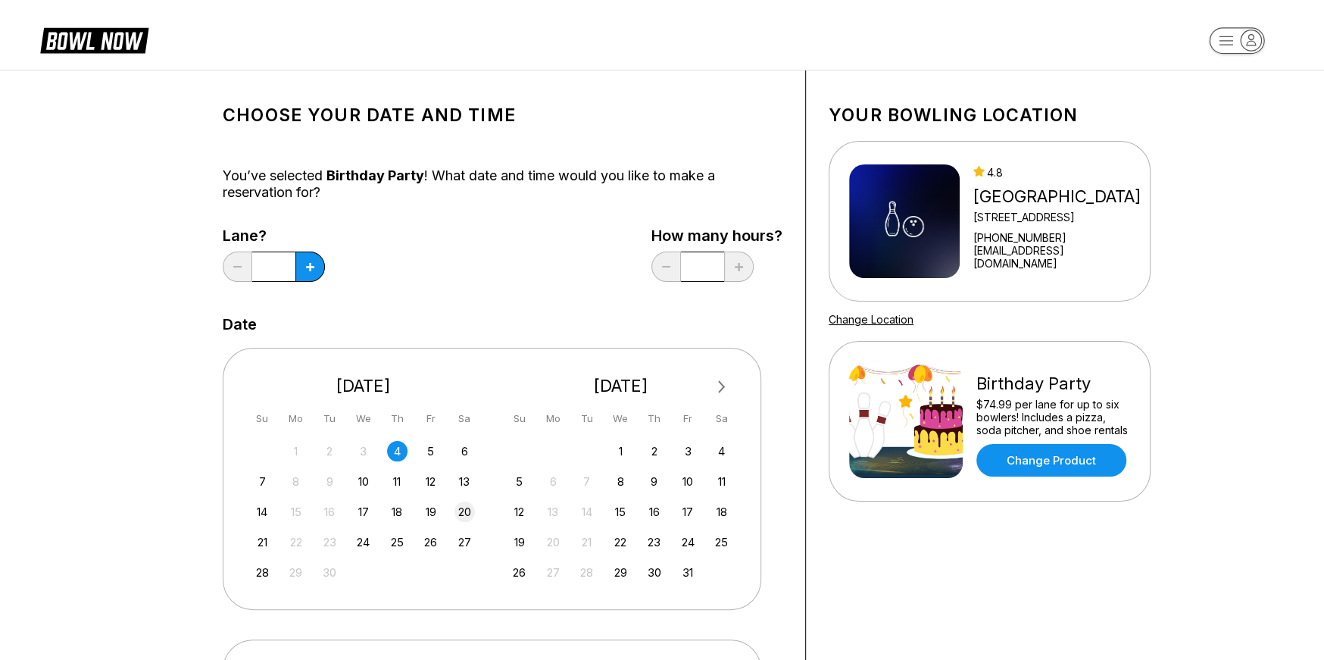
click at [468, 513] on div "20" at bounding box center [464, 511] width 20 height 20
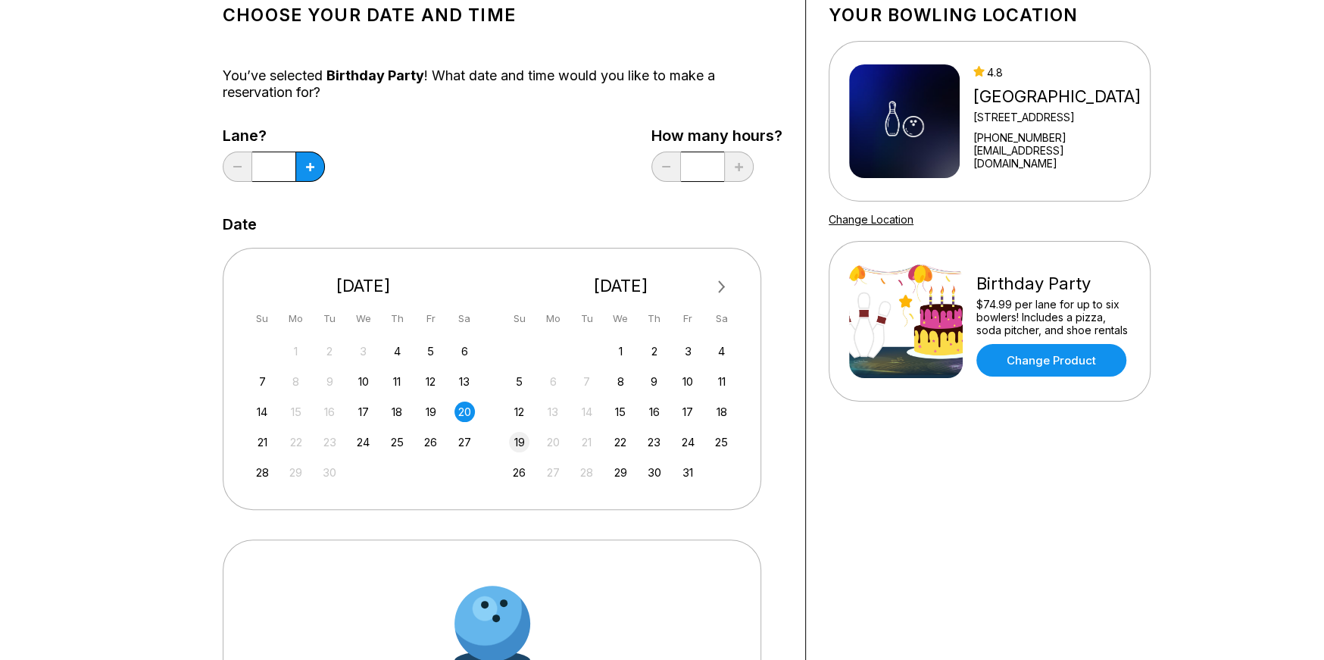
scroll to position [227, 0]
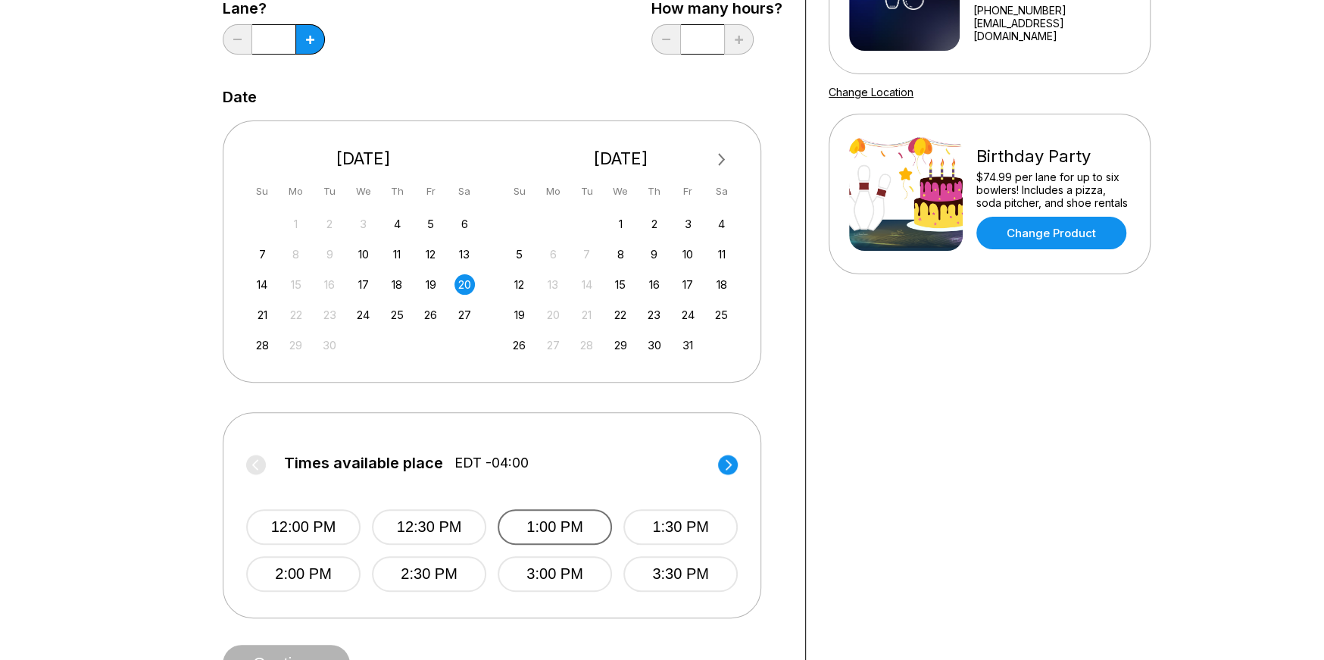
click at [552, 534] on button "1:00 PM" at bounding box center [555, 527] width 114 height 36
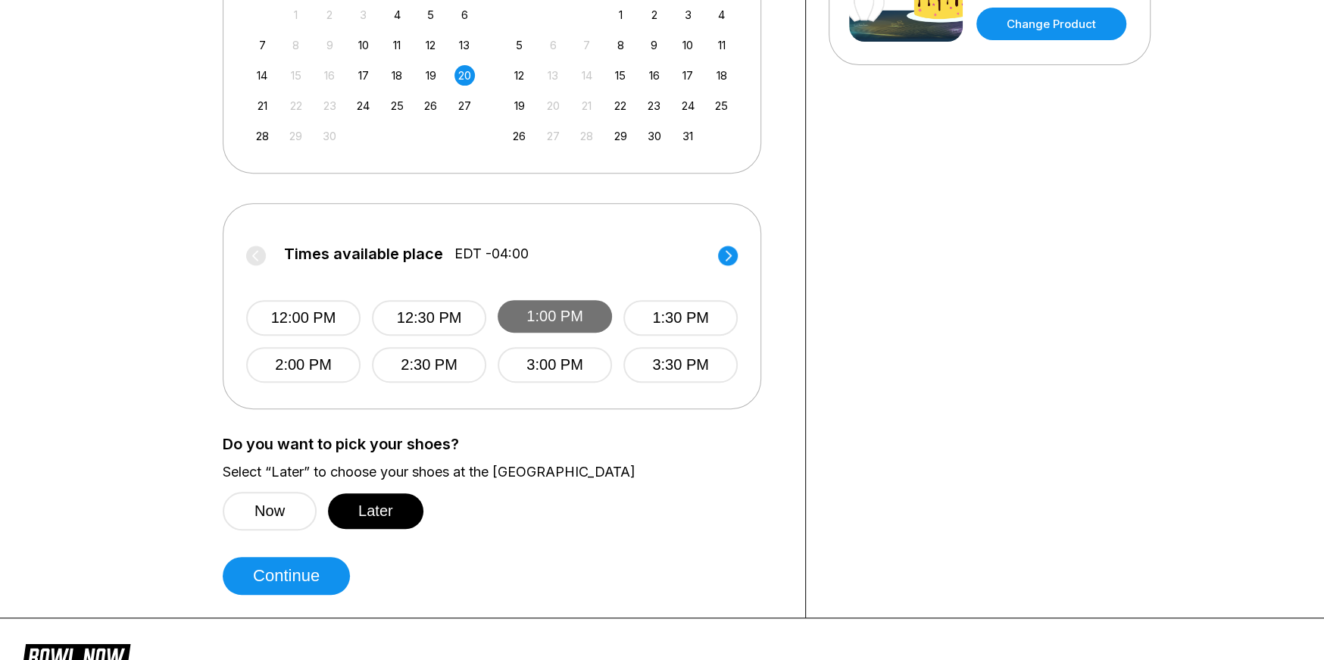
scroll to position [454, 0]
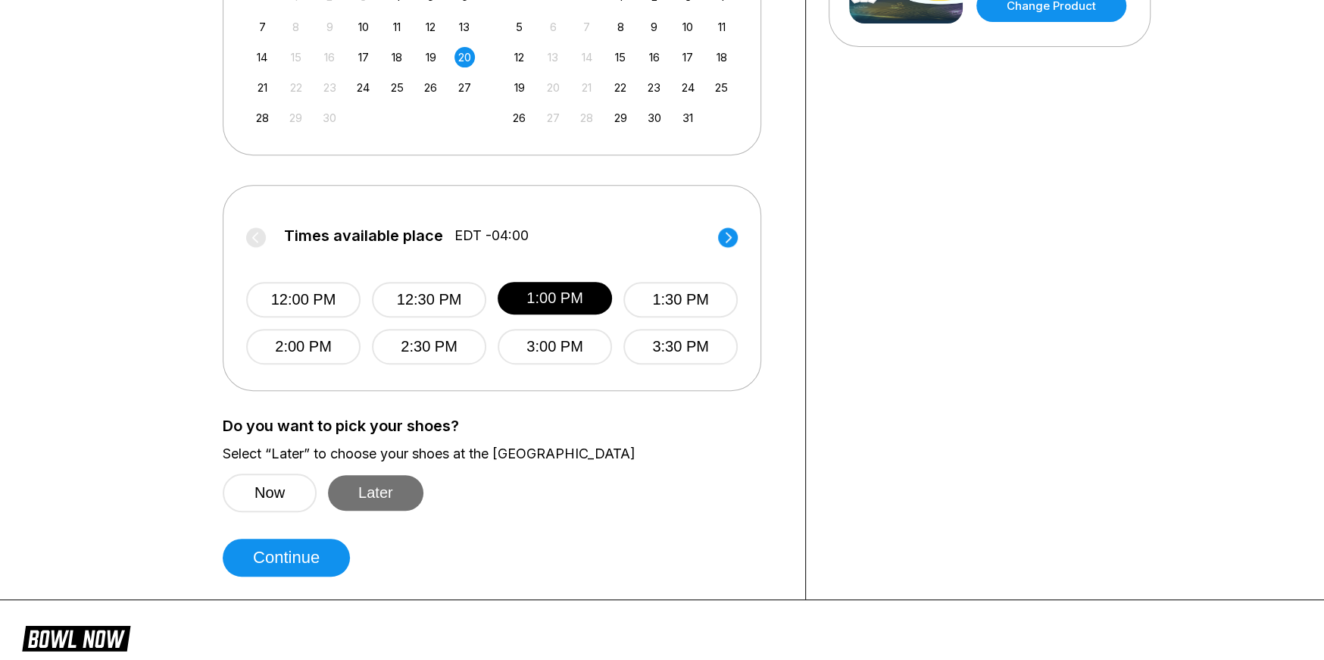
click at [376, 487] on button "Later" at bounding box center [375, 493] width 95 height 36
click at [286, 550] on button "Continue" at bounding box center [286, 557] width 127 height 38
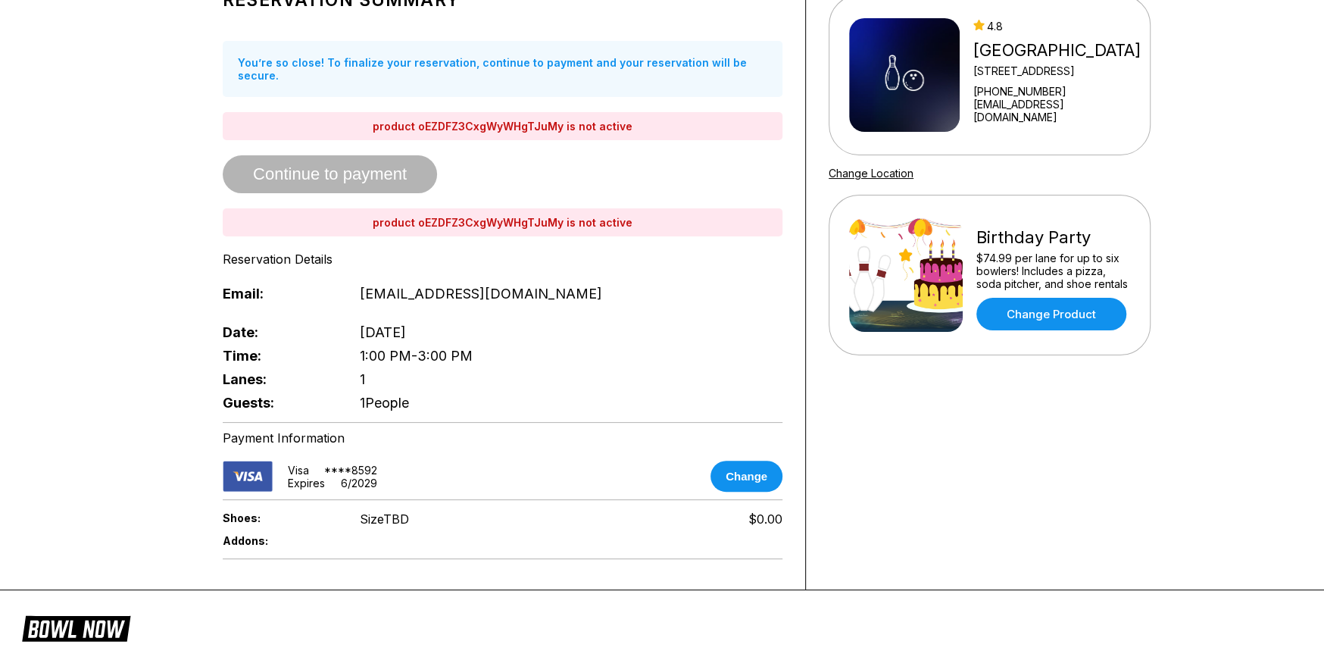
scroll to position [151, 0]
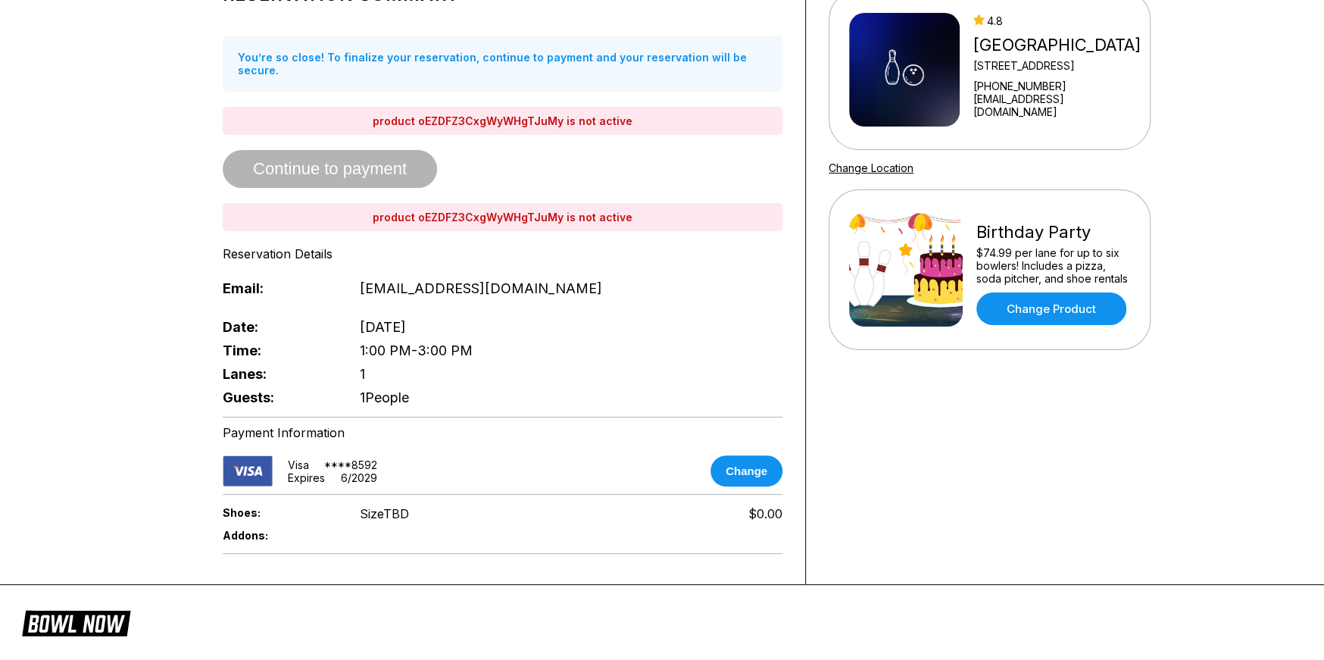
click at [395, 152] on div "Reservation Summary You’re so close! To finalize your reservation, continue to …" at bounding box center [503, 191] width 560 height 436
click at [606, 531] on div "Addons:" at bounding box center [503, 535] width 560 height 20
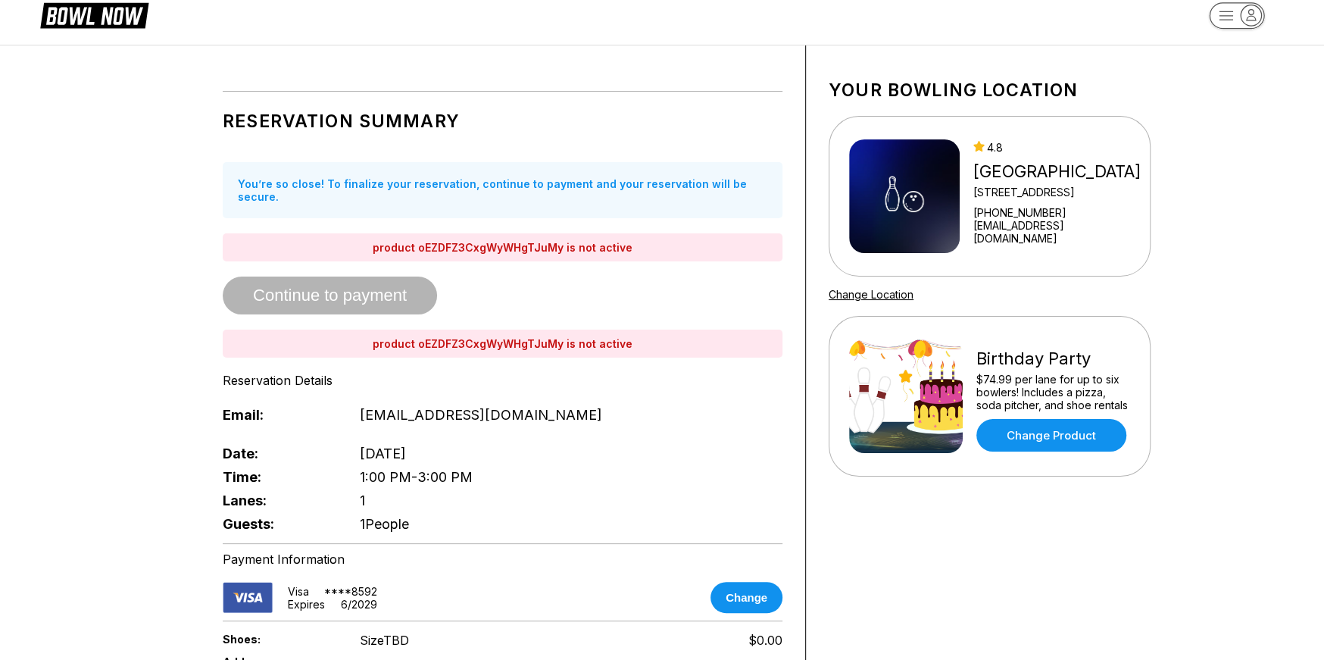
scroll to position [0, 0]
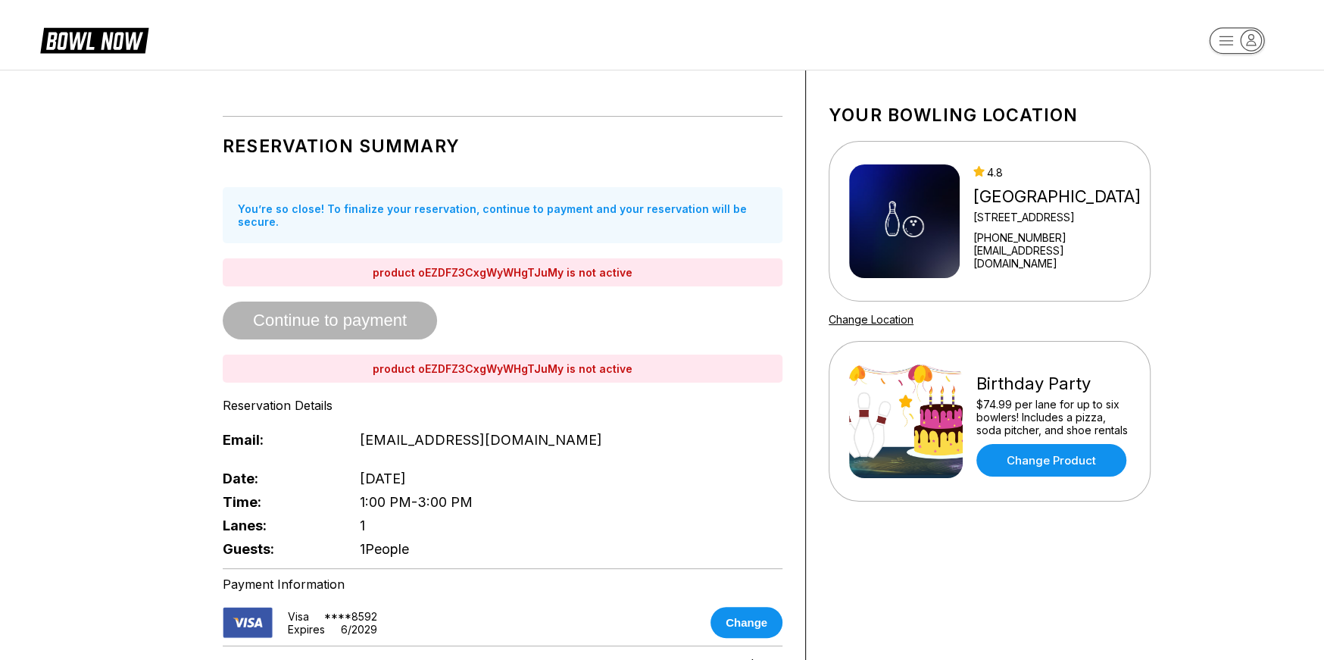
click at [385, 308] on div "Reservation Summary You’re so close! To finalize your reservation, continue to …" at bounding box center [503, 342] width 560 height 436
drag, startPoint x: 385, startPoint y: 308, endPoint x: 433, endPoint y: 225, distance: 96.0
click at [385, 307] on div "Reservation Summary You’re so close! To finalize your reservation, continue to …" at bounding box center [503, 342] width 560 height 436
click at [451, 215] on div "You’re so close! To finalize your reservation, continue to payment and your res…" at bounding box center [503, 215] width 560 height 56
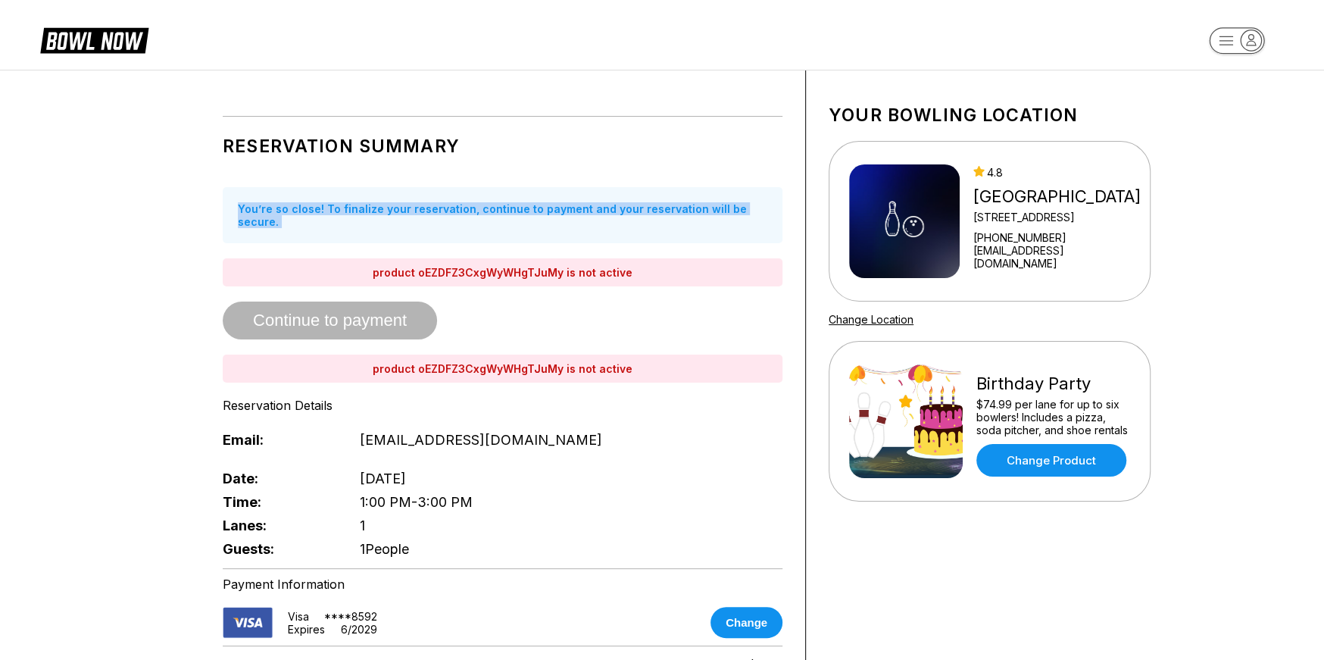
click at [451, 215] on div "You’re so close! To finalize your reservation, continue to payment and your res…" at bounding box center [503, 215] width 560 height 56
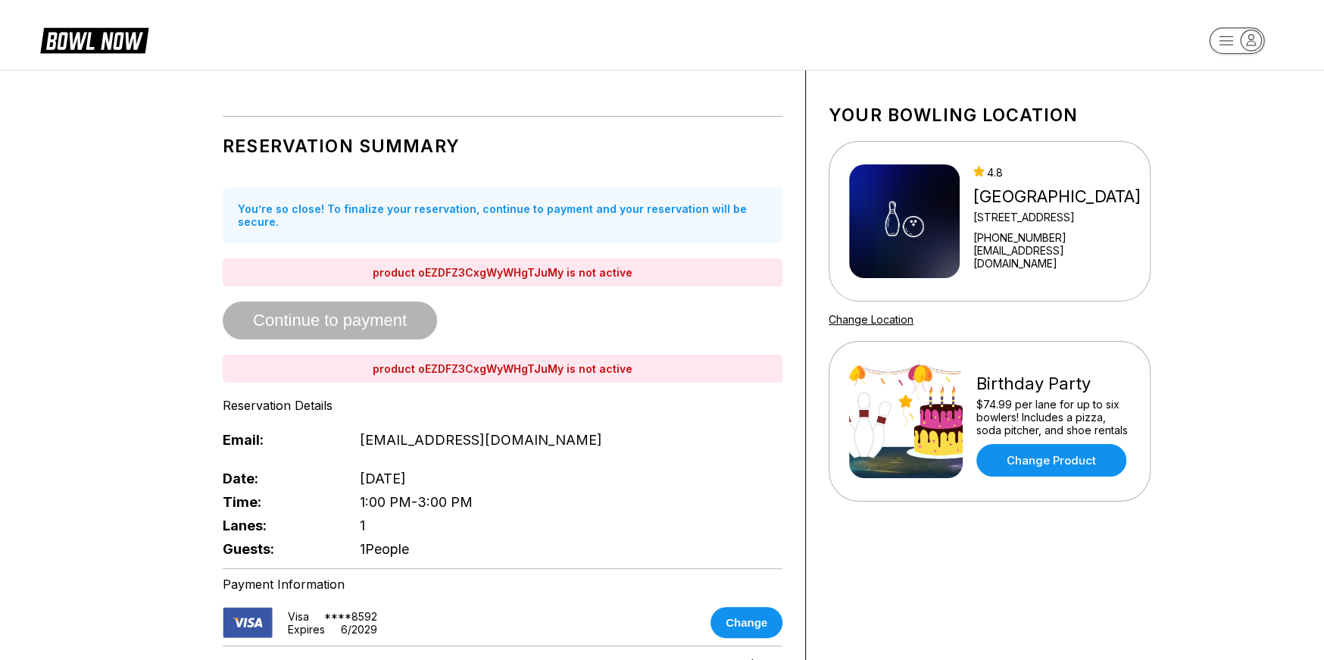
click at [633, 298] on div "Reservation Summary You’re so close! To finalize your reservation, continue to …" at bounding box center [503, 342] width 560 height 436
click at [1228, 45] on icon "button" at bounding box center [1226, 40] width 14 height 8
click at [1220, 370] on div "Reservation Summary You’re so close! To finalize your reservation, continue to …" at bounding box center [662, 403] width 1324 height 666
click at [1071, 467] on link "Change Product" at bounding box center [1051, 460] width 150 height 33
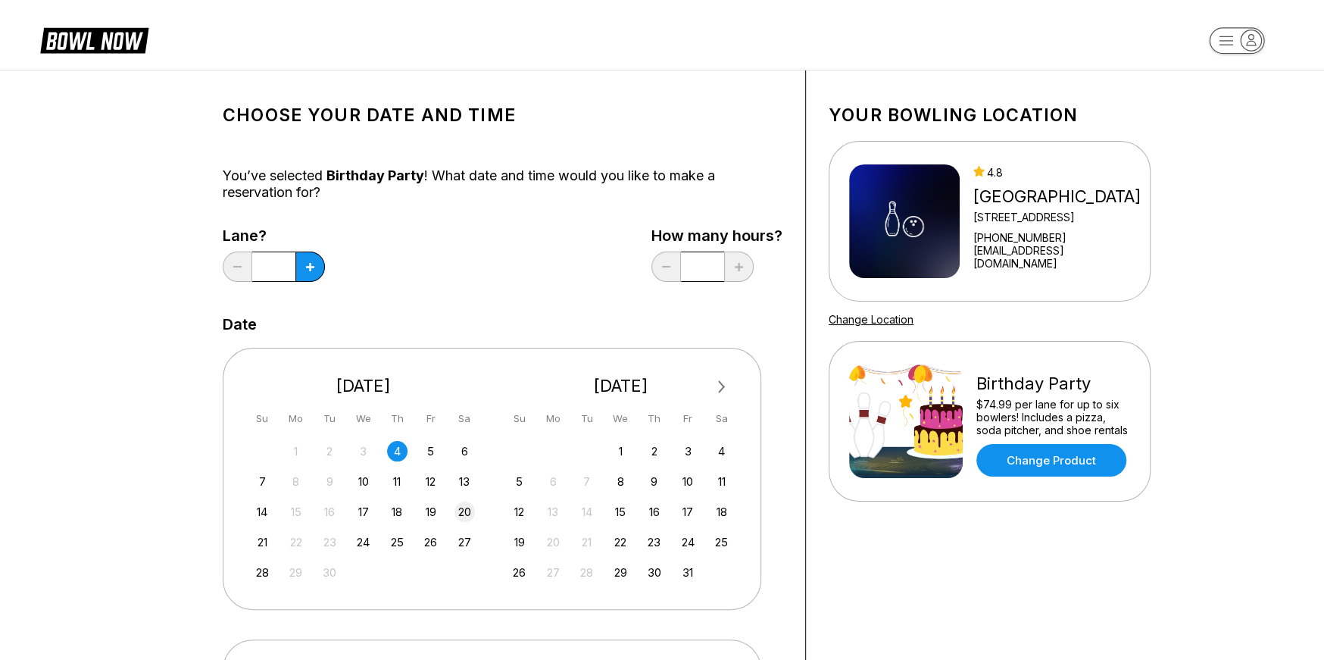
click at [468, 517] on div "20" at bounding box center [464, 511] width 20 height 20
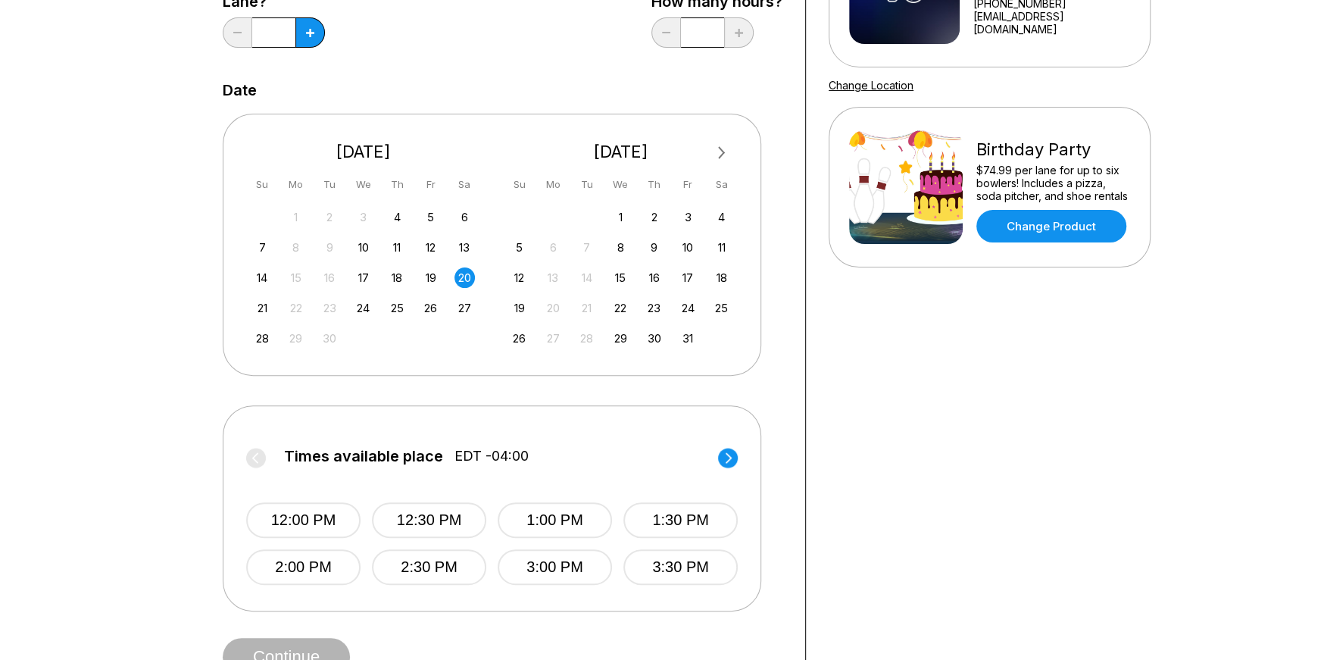
scroll to position [378, 0]
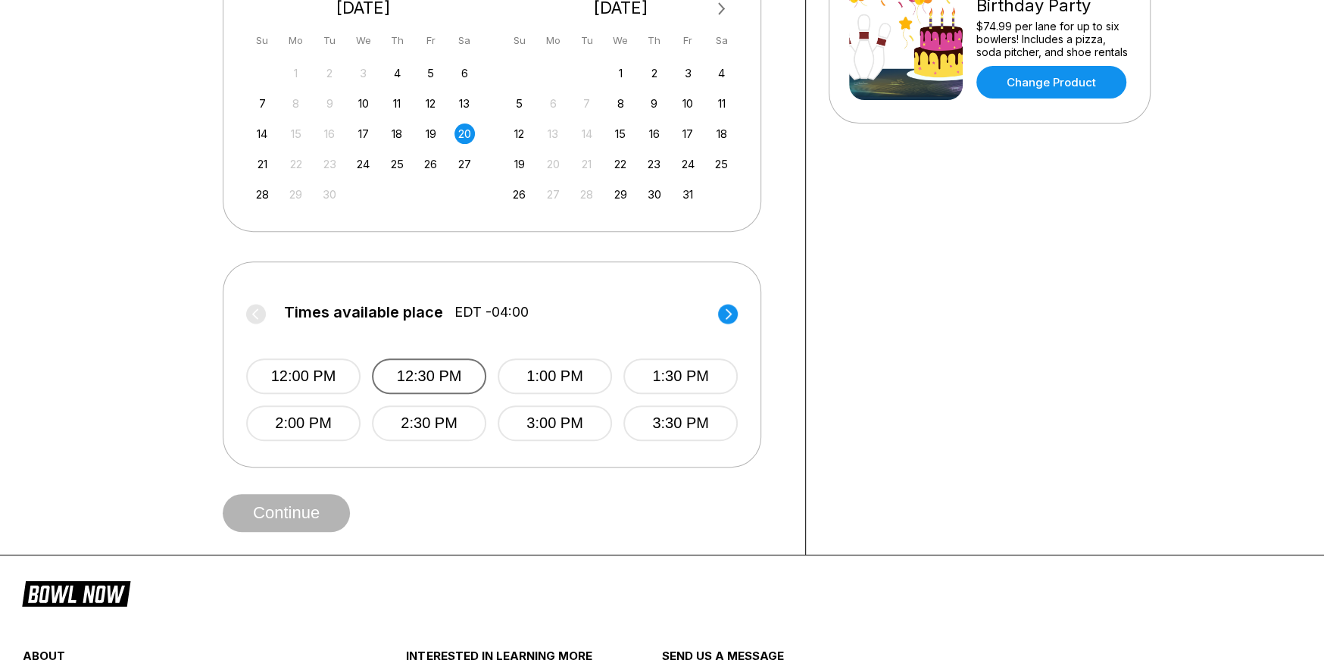
click at [419, 377] on button "12:30 PM" at bounding box center [429, 376] width 114 height 36
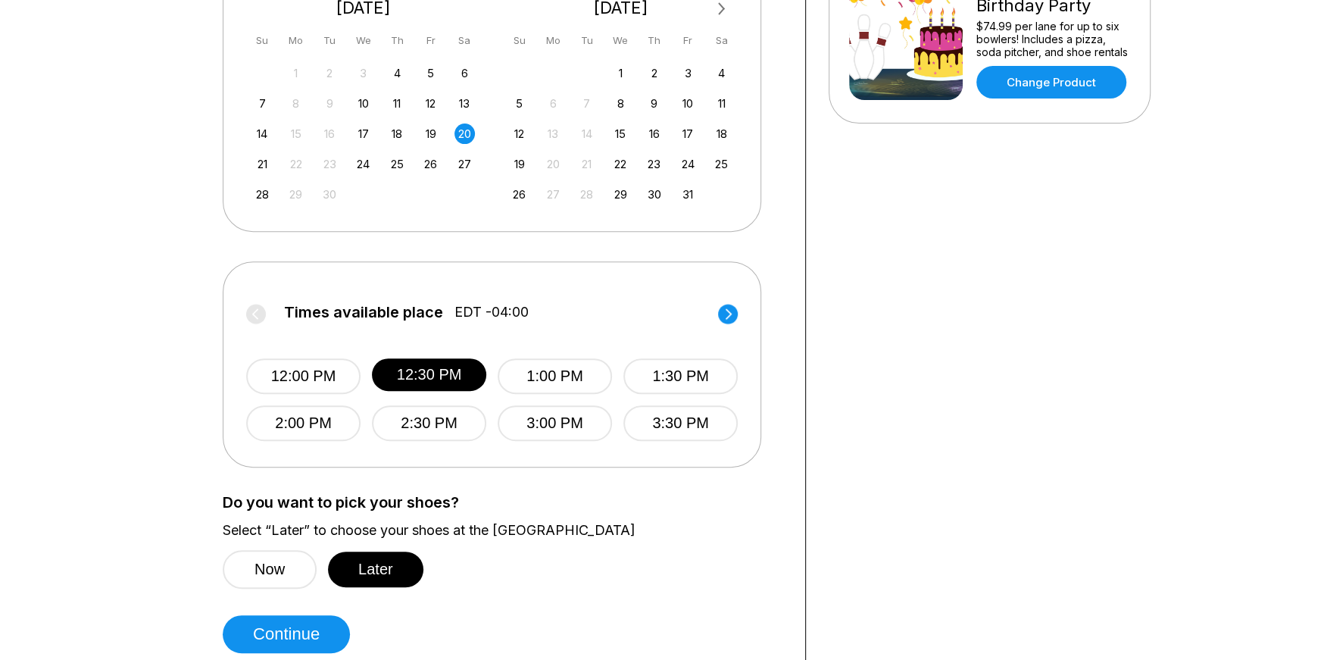
scroll to position [454, 0]
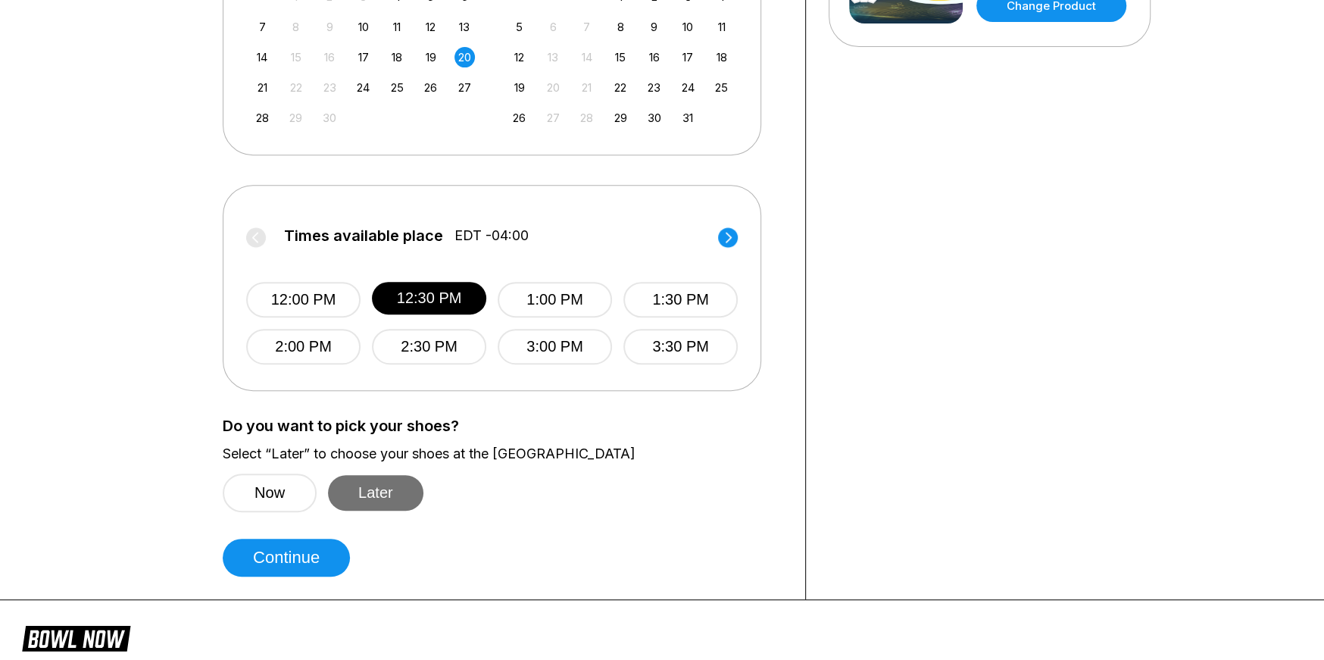
click at [387, 504] on button "Later" at bounding box center [375, 493] width 95 height 36
click at [292, 555] on button "Continue" at bounding box center [286, 557] width 127 height 38
